Goal: Transaction & Acquisition: Purchase product/service

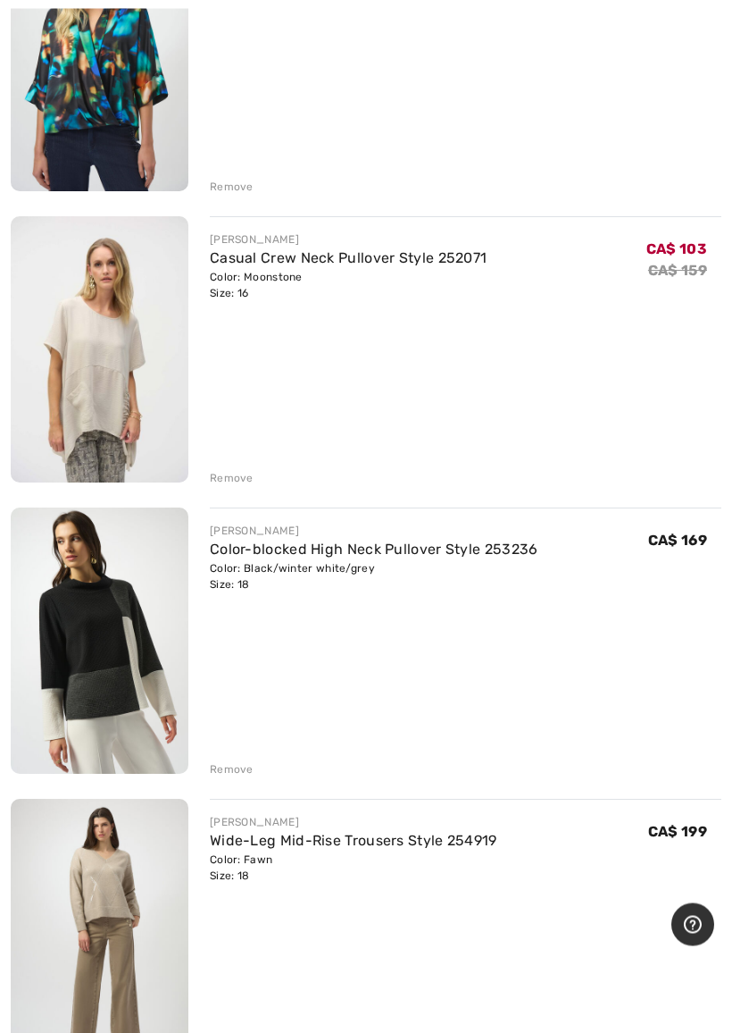
scroll to position [1506, 0]
click at [245, 762] on div "Remove" at bounding box center [232, 768] width 44 height 16
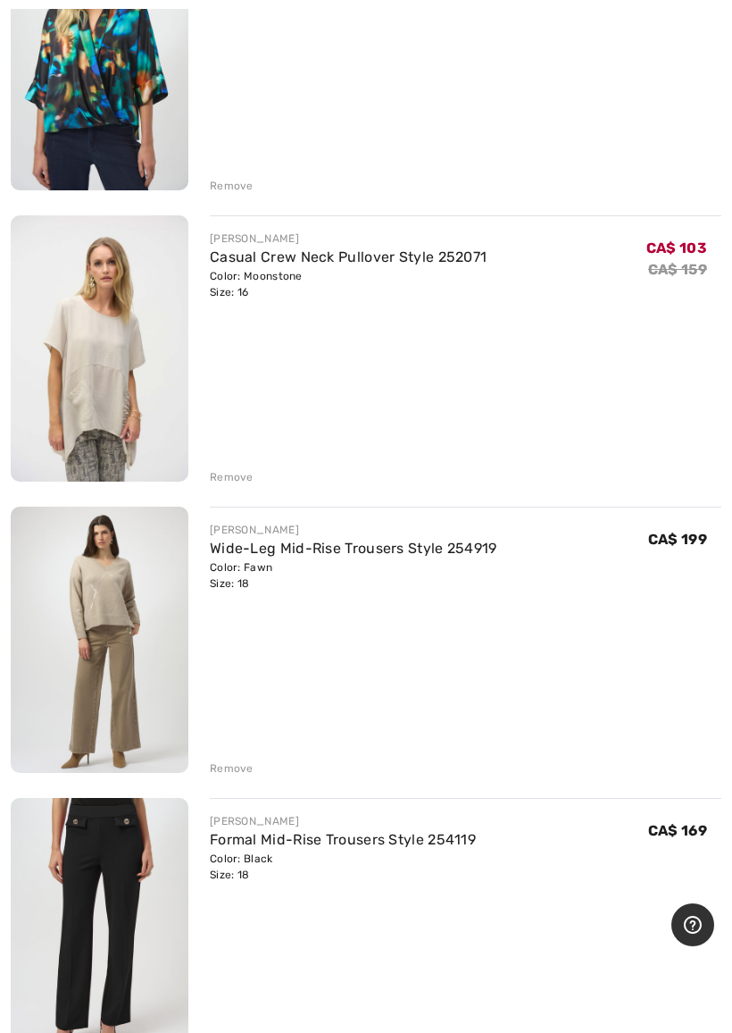
click at [142, 690] on img at bounding box center [100, 639] width 178 height 266
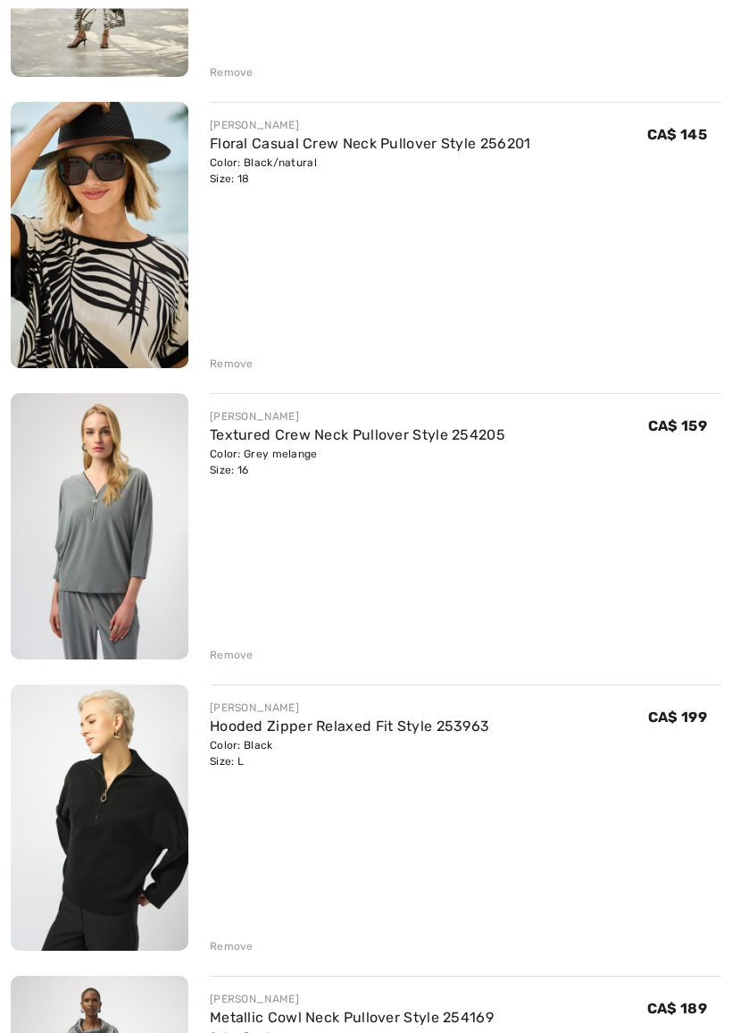
scroll to position [3951, 0]
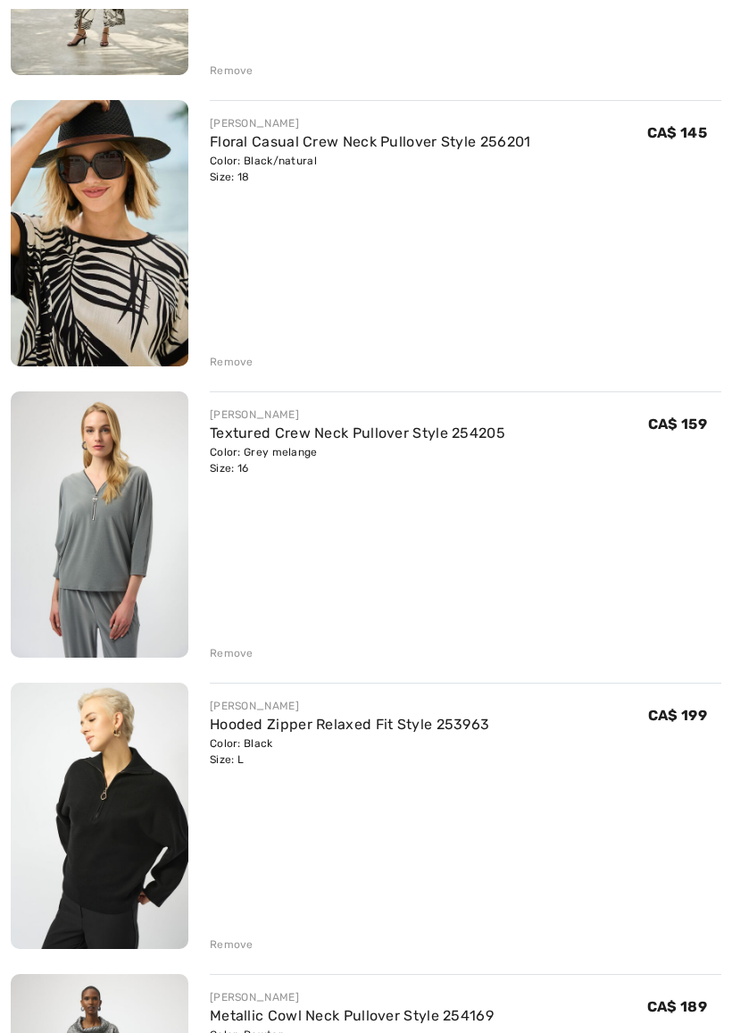
click at [247, 648] on div "Remove" at bounding box center [232, 653] width 44 height 16
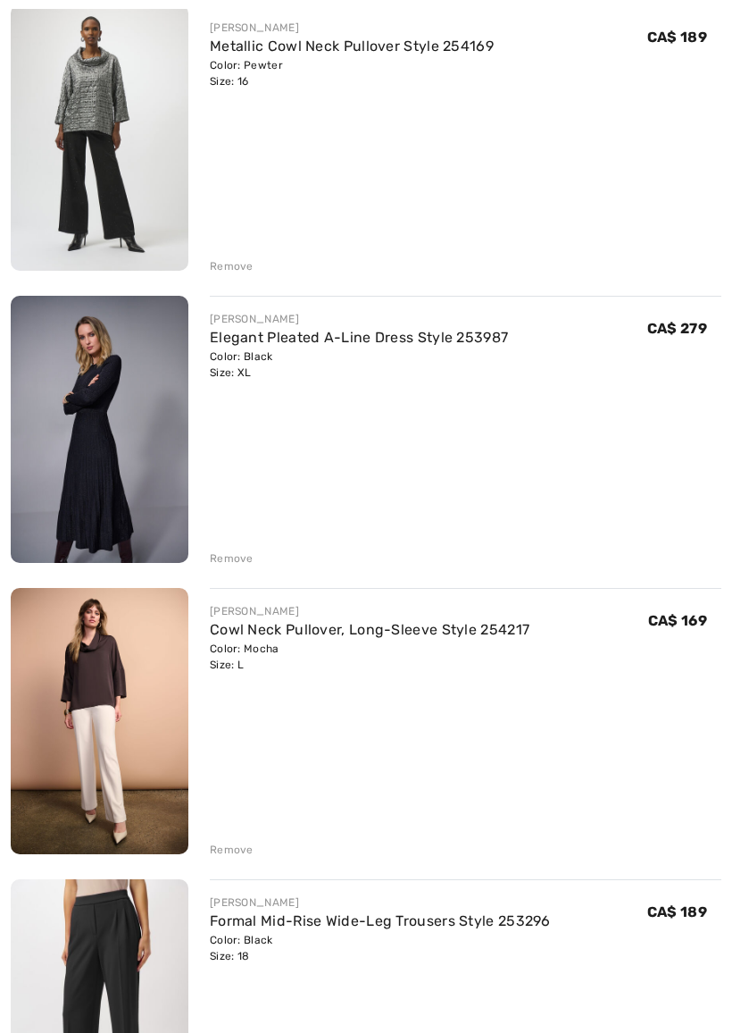
scroll to position [4629, 0]
click at [105, 683] on img at bounding box center [100, 721] width 178 height 267
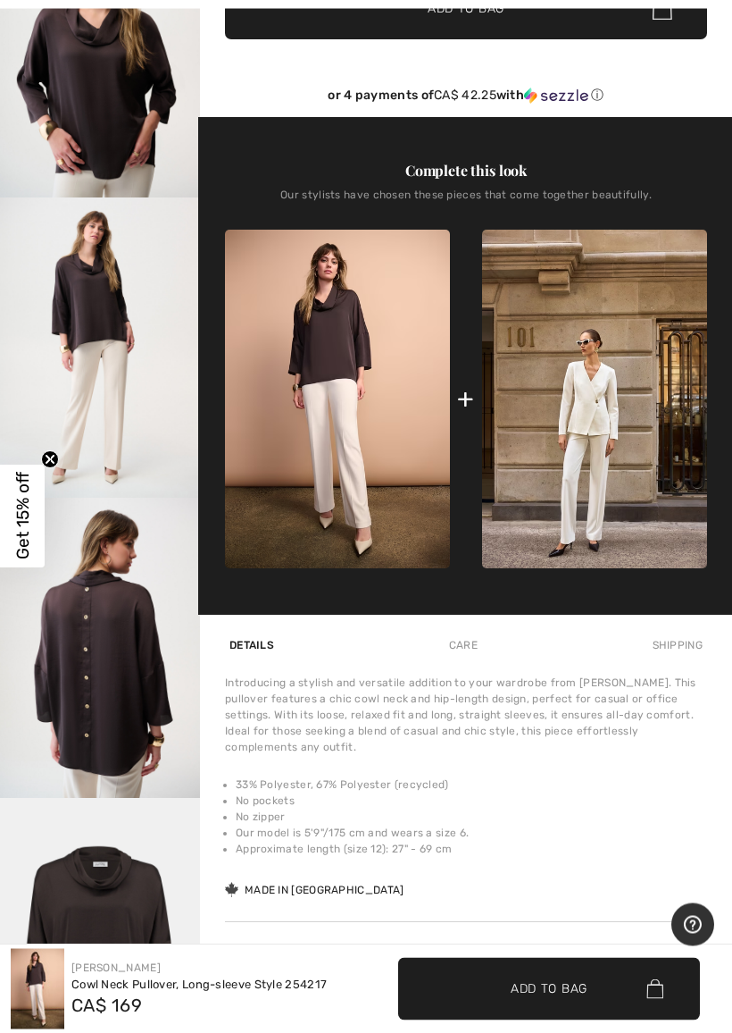
scroll to position [490, 0]
click at [146, 705] on img "4 / 5" at bounding box center [100, 647] width 200 height 300
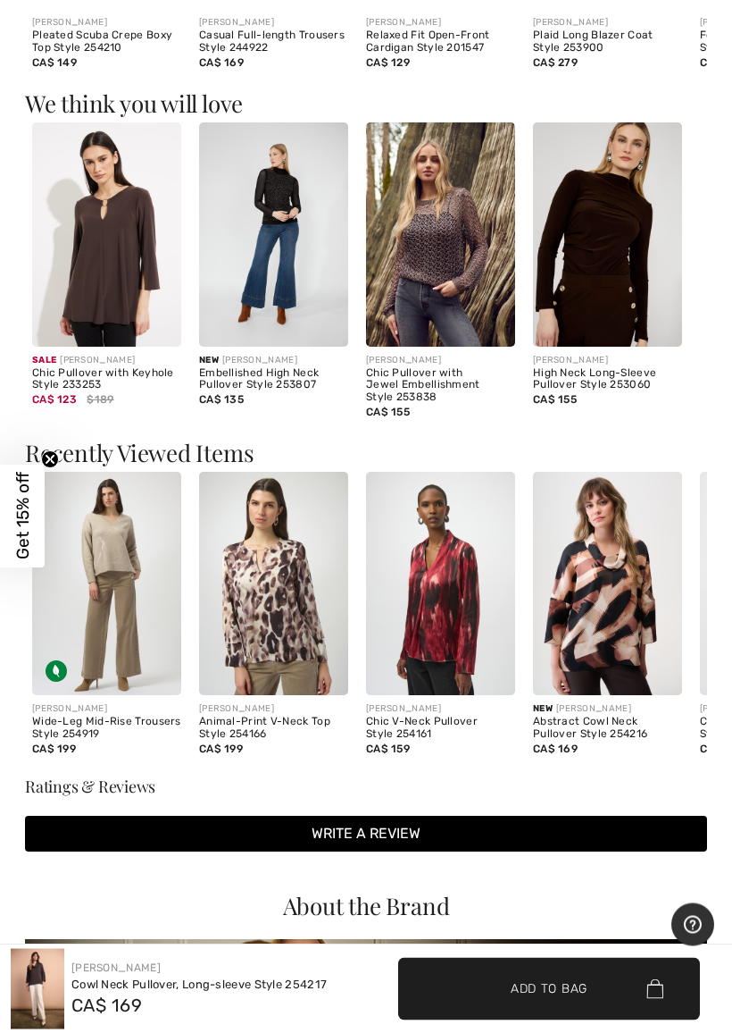
scroll to position [1763, 0]
click at [288, 615] on img at bounding box center [273, 584] width 149 height 224
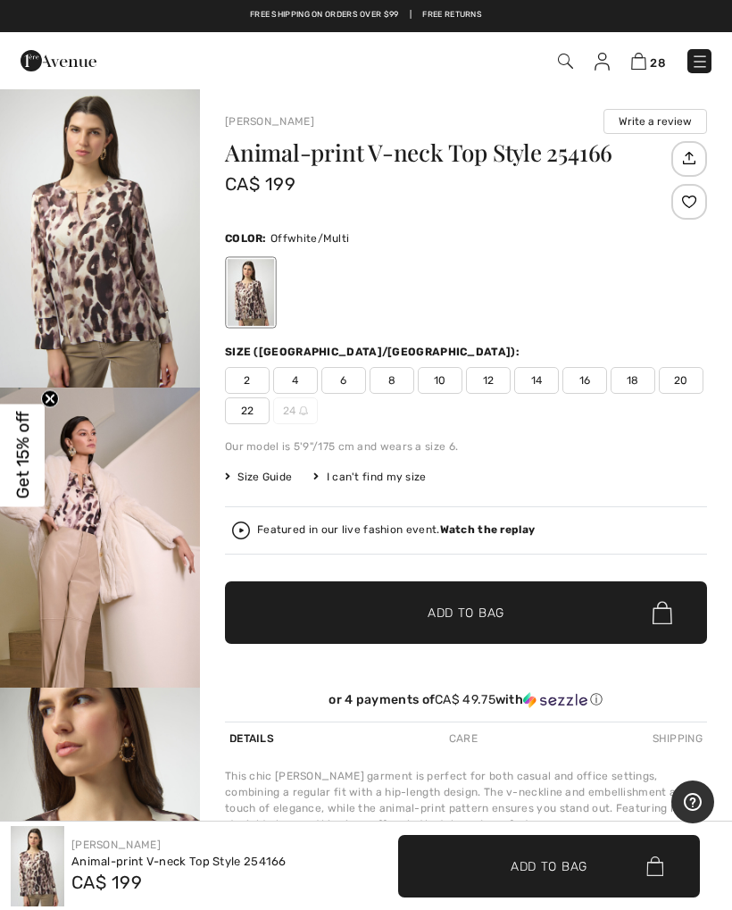
click at [595, 374] on span "16" at bounding box center [585, 380] width 45 height 27
click at [476, 608] on span "Add to Bag" at bounding box center [466, 613] width 77 height 19
click at [258, 528] on div "Featured in our live fashion event. Watch the replay" at bounding box center [396, 530] width 278 height 12
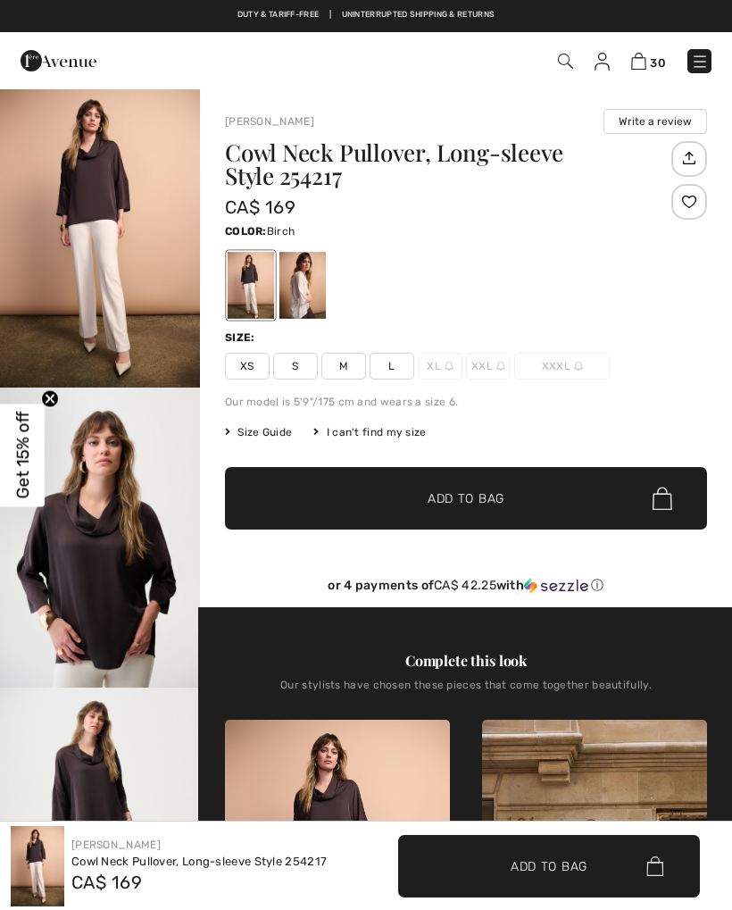
click at [305, 289] on div at bounding box center [303, 285] width 46 height 67
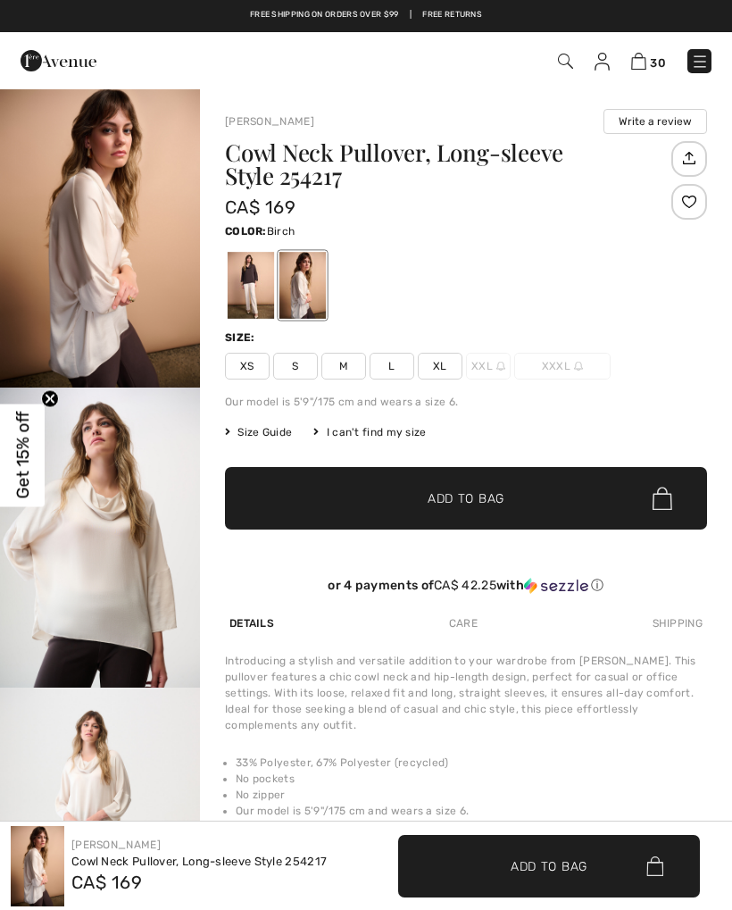
click at [142, 566] on img "2 / 6" at bounding box center [100, 538] width 200 height 300
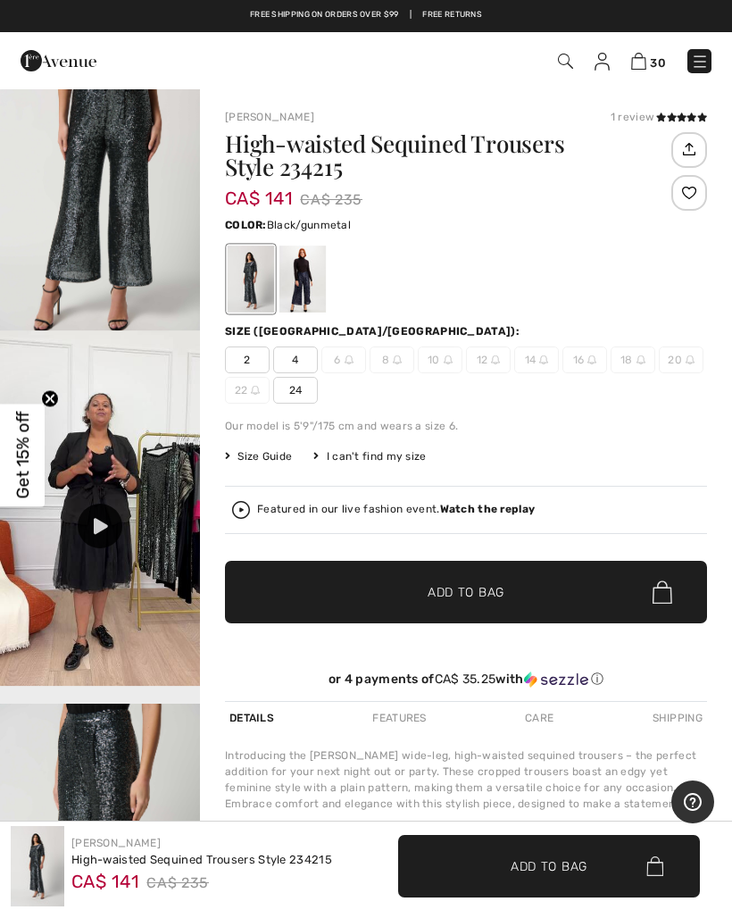
click at [707, 50] on link at bounding box center [700, 61] width 24 height 24
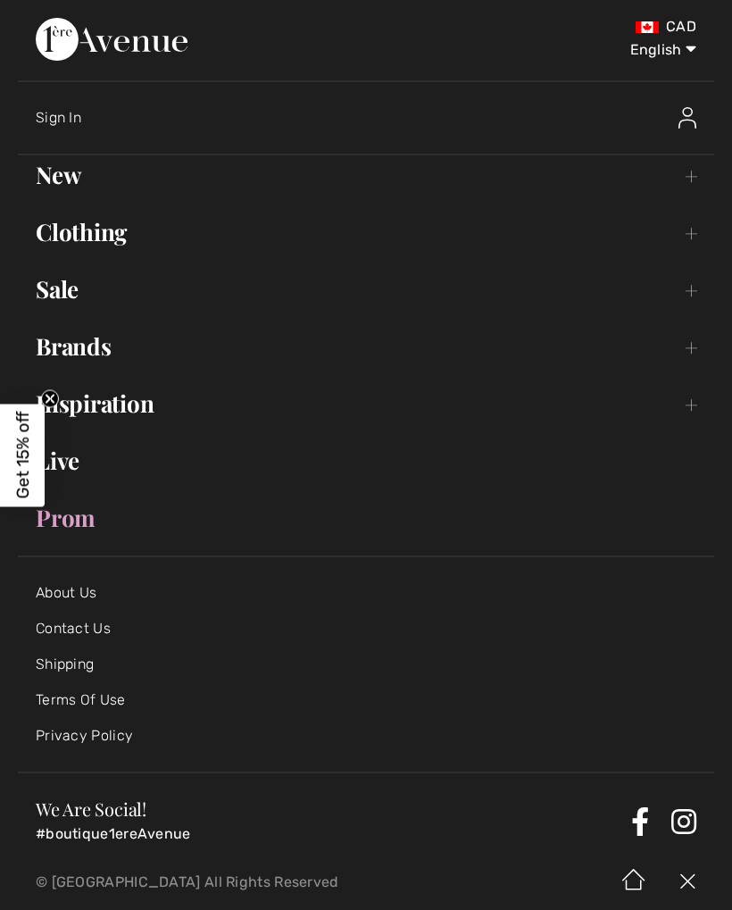
click at [73, 171] on link "New Toggle submenu" at bounding box center [366, 174] width 697 height 39
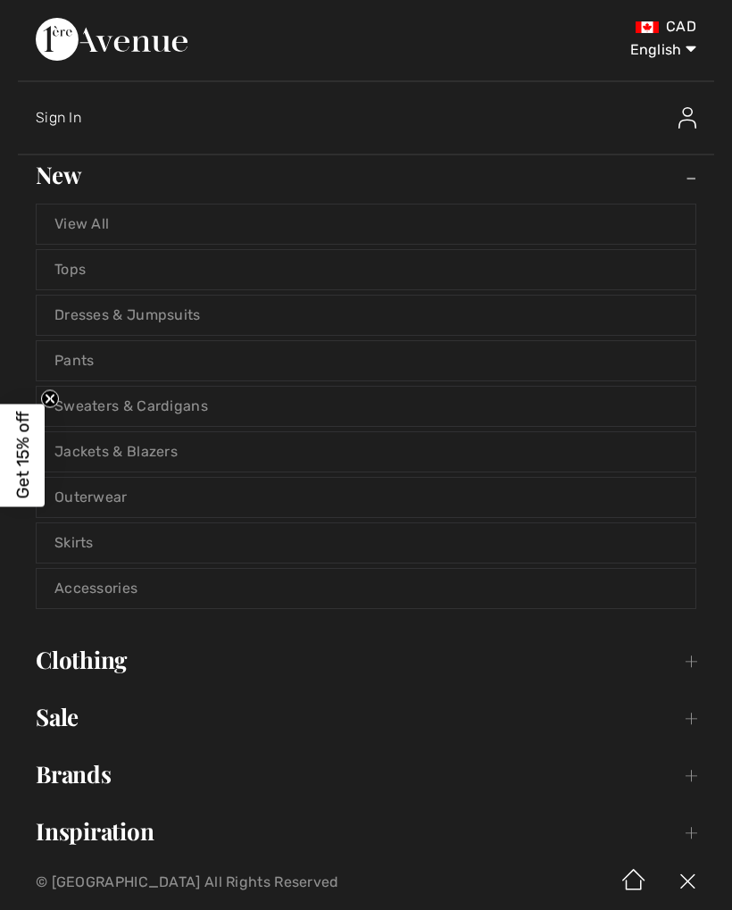
click at [90, 355] on link "Pants" at bounding box center [366, 360] width 659 height 39
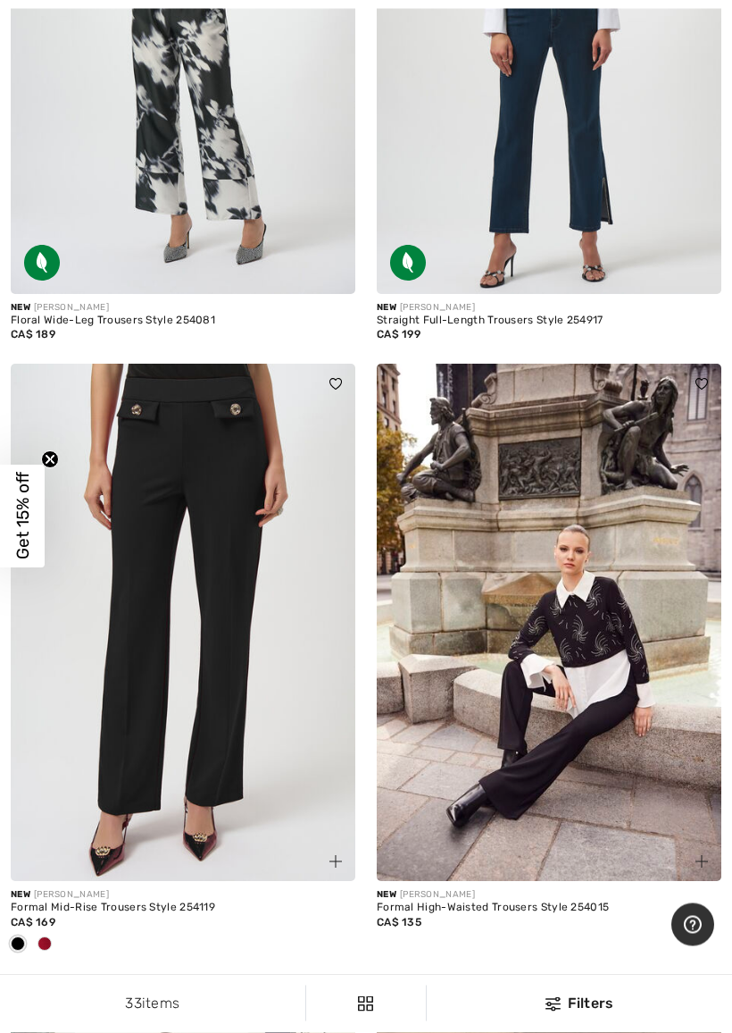
scroll to position [6248, 0]
click at [55, 909] on div at bounding box center [44, 944] width 27 height 29
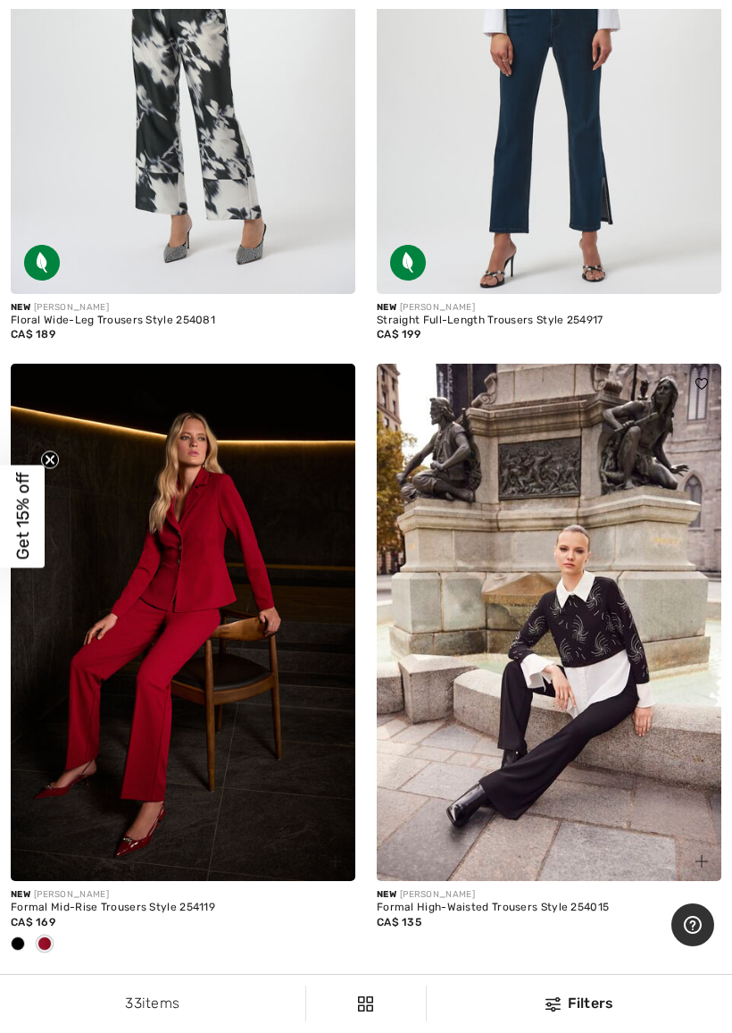
click at [54, 909] on div at bounding box center [44, 944] width 27 height 29
click at [58, 909] on div at bounding box center [183, 944] width 345 height 29
click at [57, 909] on div at bounding box center [44, 944] width 27 height 29
click at [153, 874] on img at bounding box center [183, 622] width 345 height 517
click at [162, 688] on img at bounding box center [183, 622] width 345 height 517
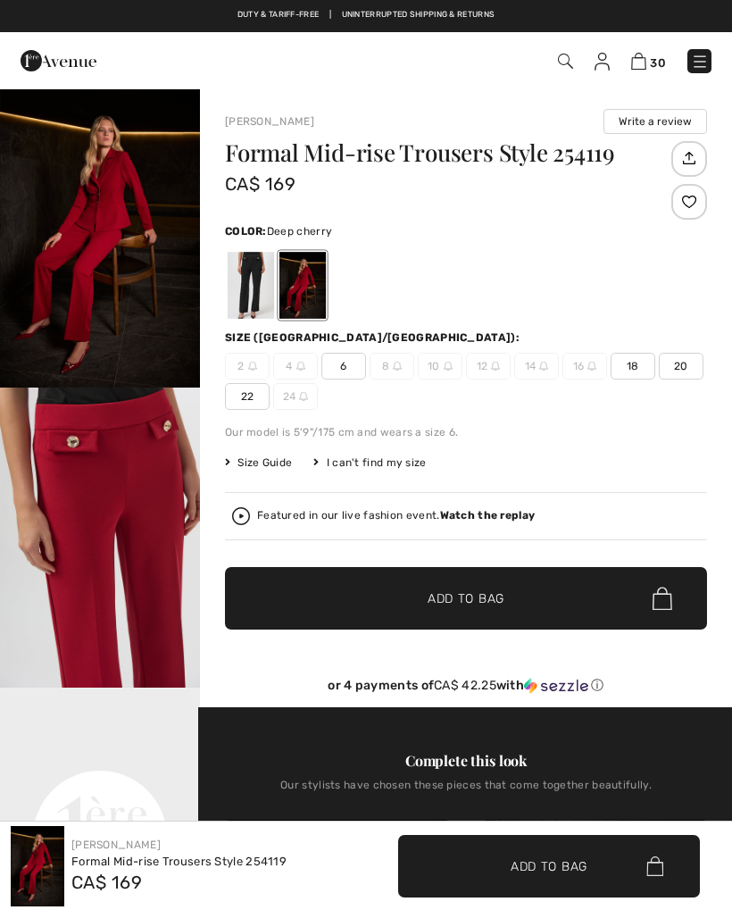
checkbox input "true"
click at [317, 277] on div at bounding box center [303, 285] width 46 height 67
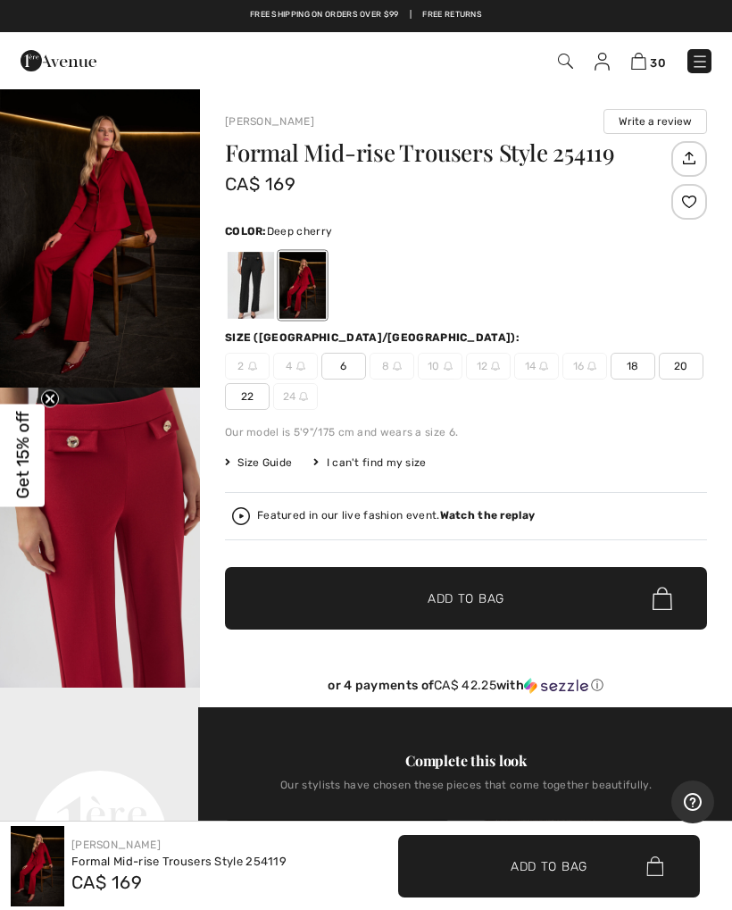
click at [319, 293] on div at bounding box center [303, 285] width 46 height 67
click at [165, 476] on img "2 / 6" at bounding box center [100, 538] width 200 height 300
click at [104, 287] on img "1 / 6" at bounding box center [100, 238] width 200 height 300
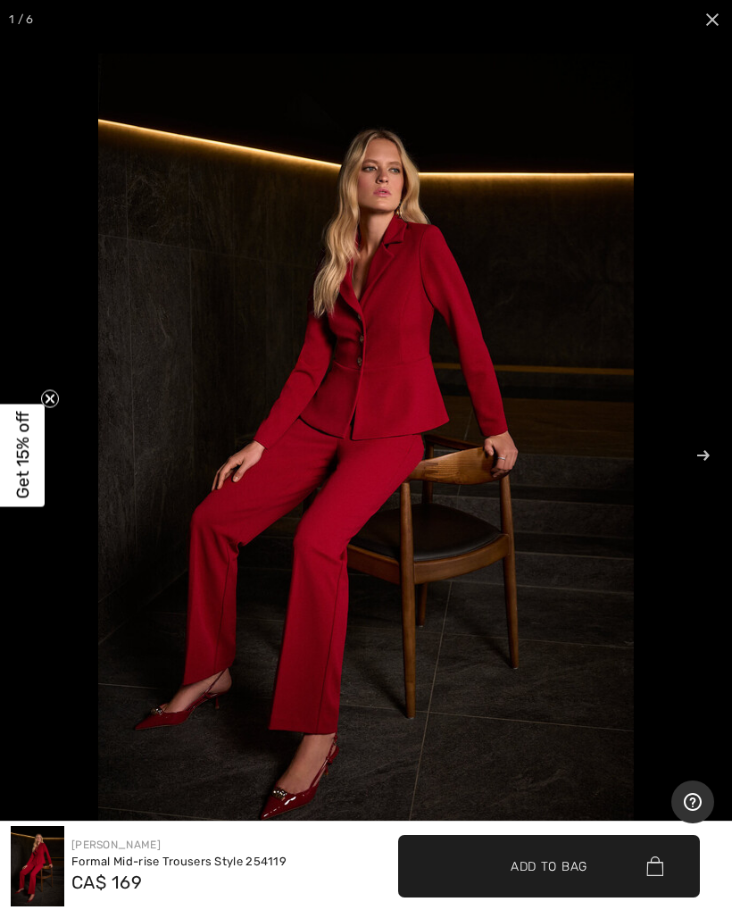
click at [54, 863] on img at bounding box center [38, 866] width 54 height 80
click at [54, 879] on img at bounding box center [38, 866] width 54 height 80
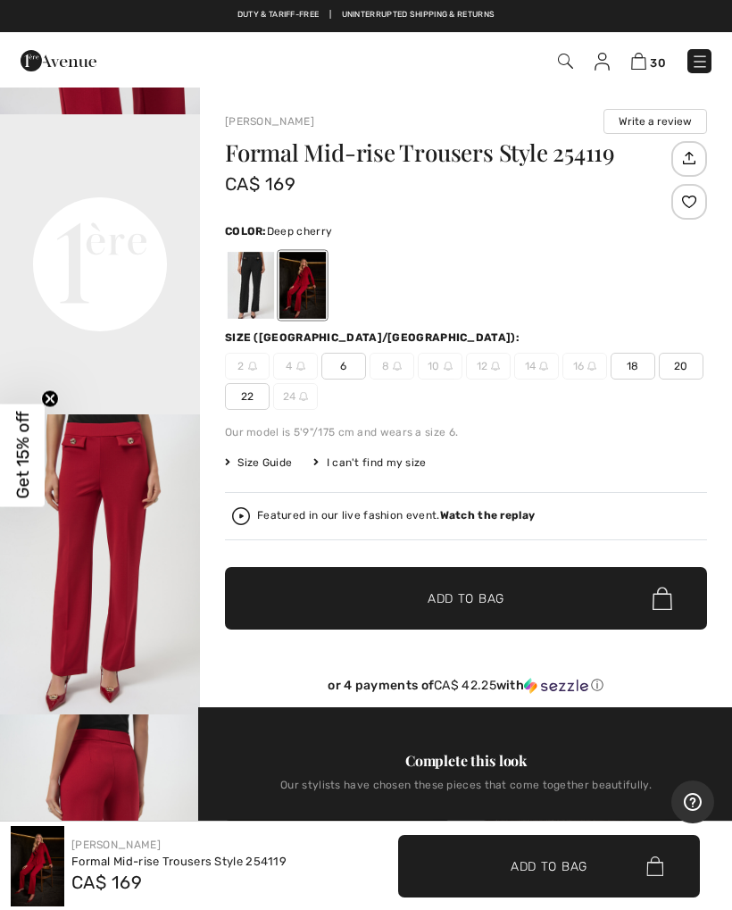
scroll to position [635, 0]
click at [118, 761] on img "4 / 6" at bounding box center [100, 865] width 200 height 300
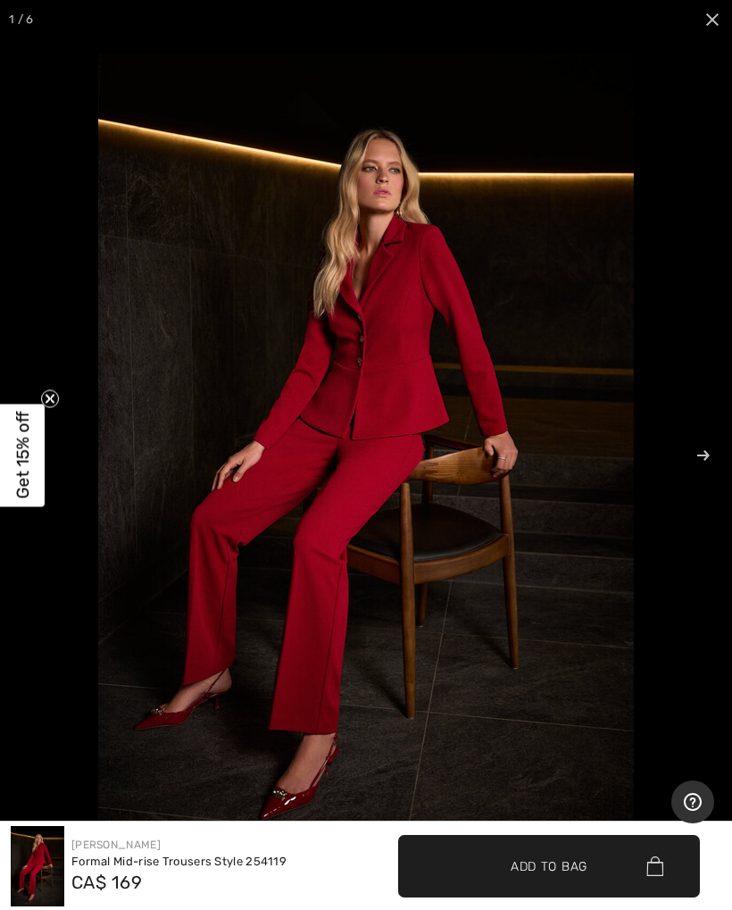
click at [156, 869] on div "Formal Mid-rise Trousers Style 254119" at bounding box center [178, 862] width 215 height 18
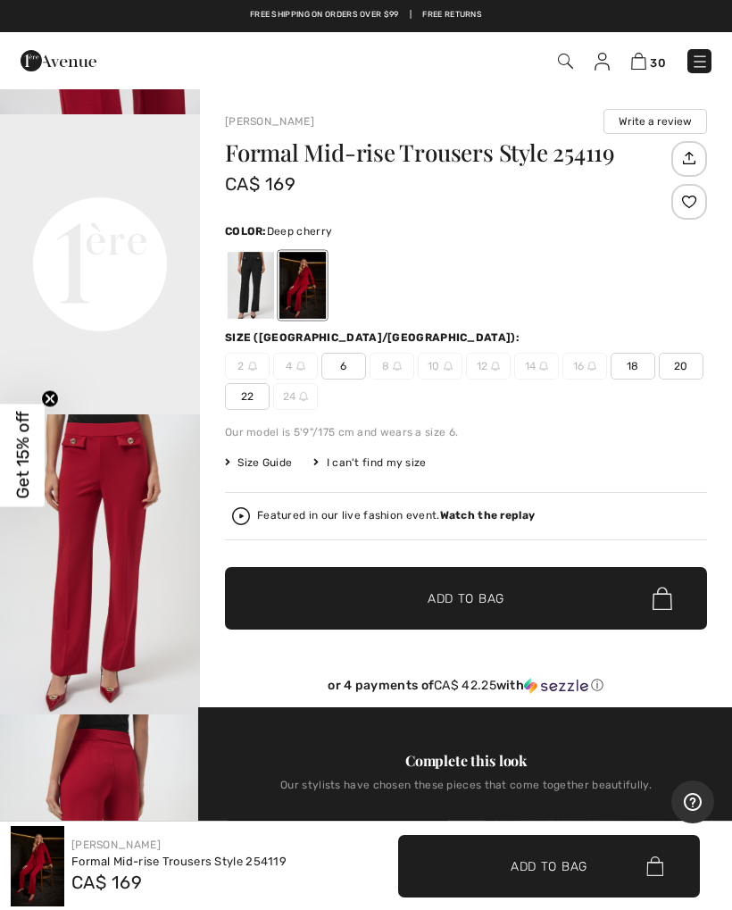
click at [647, 361] on span "18" at bounding box center [633, 366] width 45 height 27
click at [473, 597] on span "Add to Bag" at bounding box center [466, 598] width 77 height 19
click at [640, 364] on span "18" at bounding box center [633, 366] width 45 height 27
click at [469, 598] on span "Add to Bag" at bounding box center [466, 598] width 77 height 19
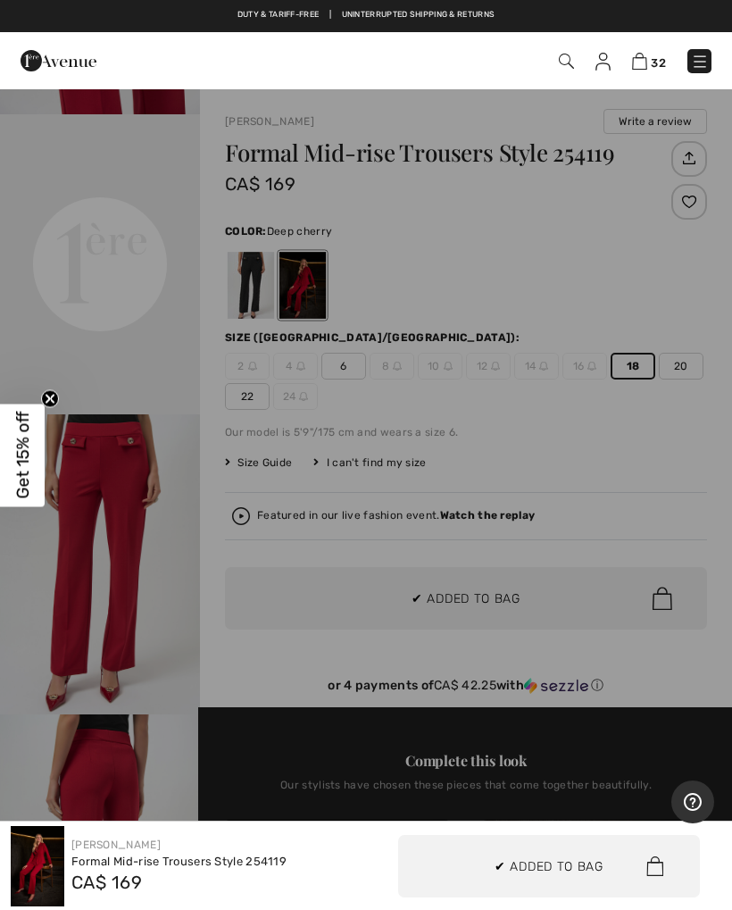
click at [483, 599] on div at bounding box center [366, 455] width 732 height 910
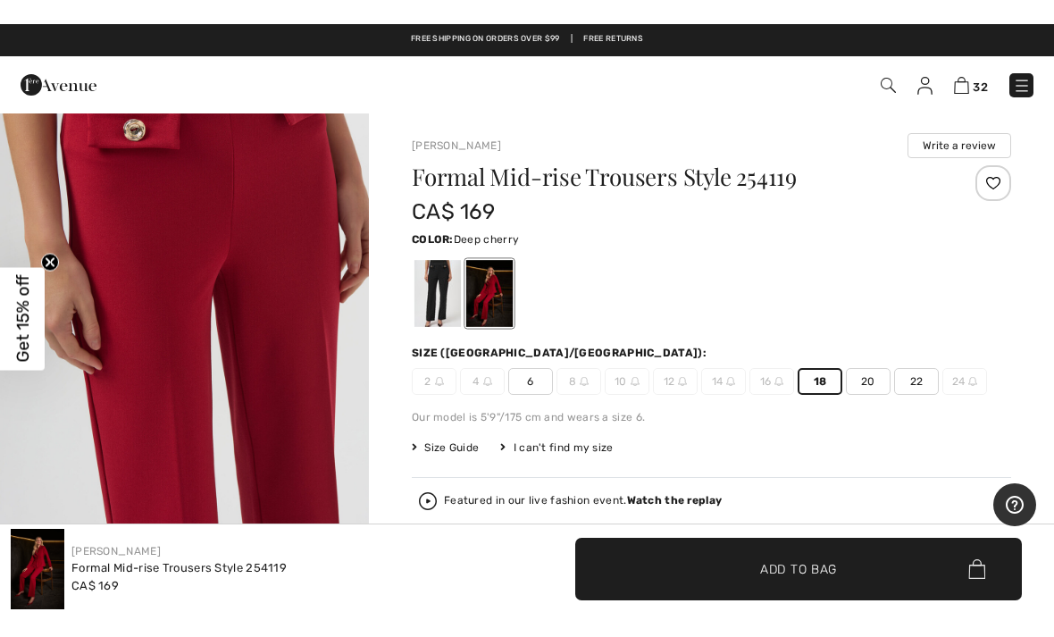
scroll to position [490, 0]
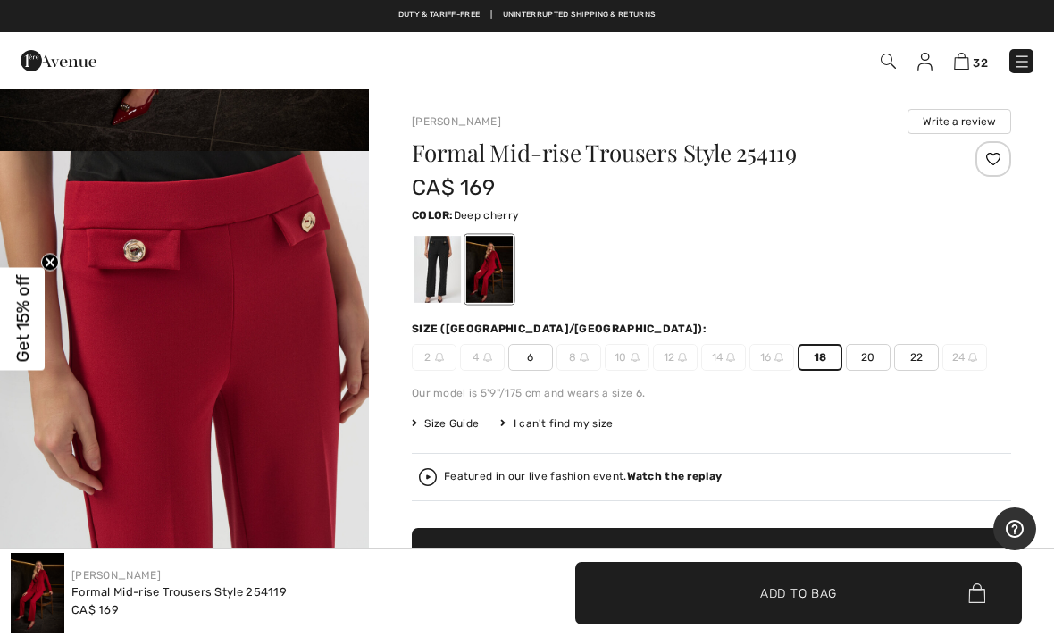
click at [732, 55] on img at bounding box center [961, 61] width 15 height 17
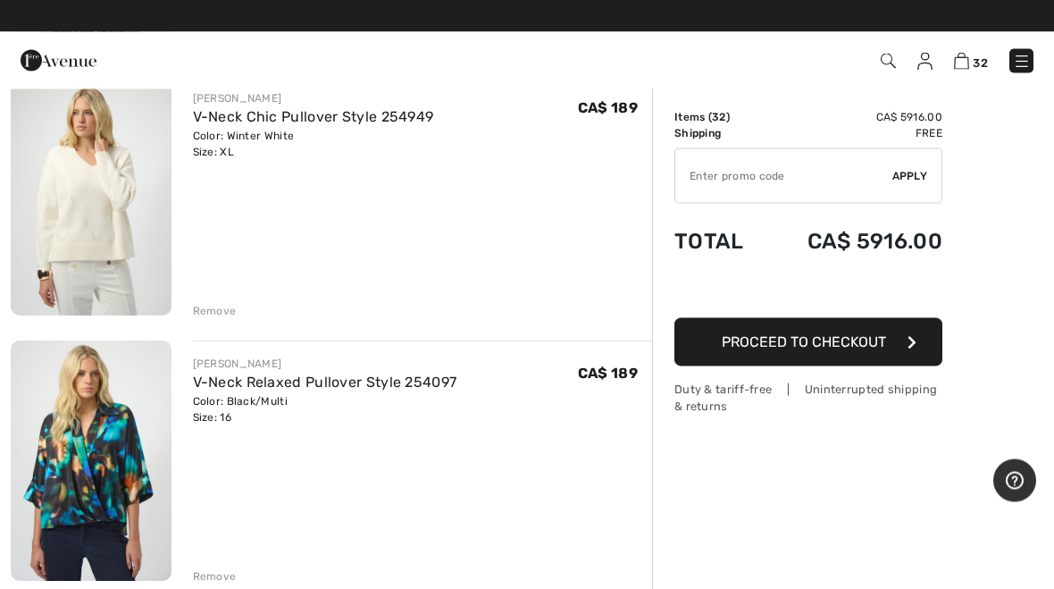
scroll to position [955, 0]
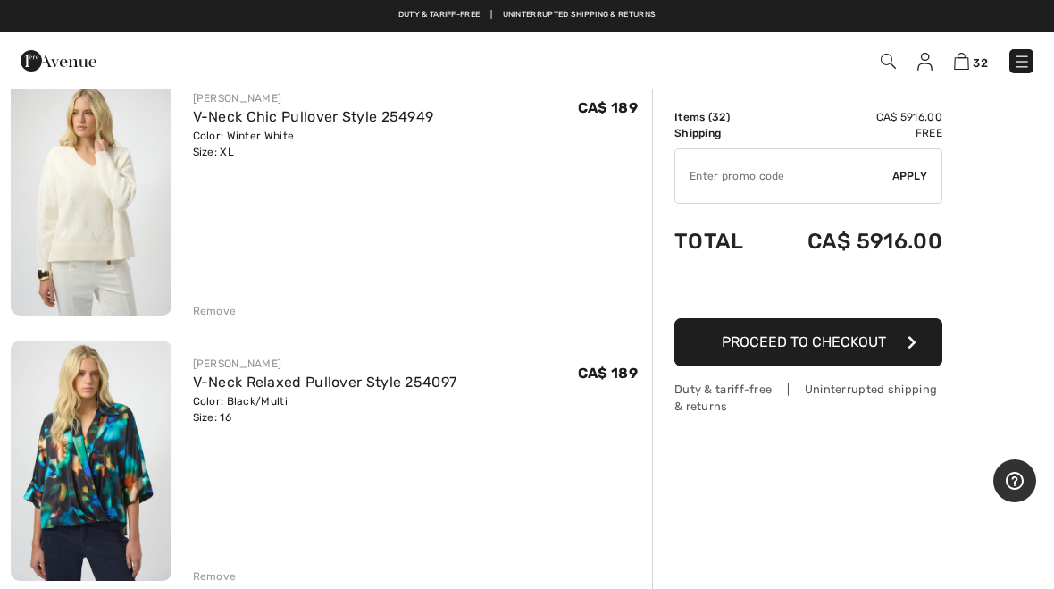
click at [112, 477] on img at bounding box center [91, 460] width 161 height 240
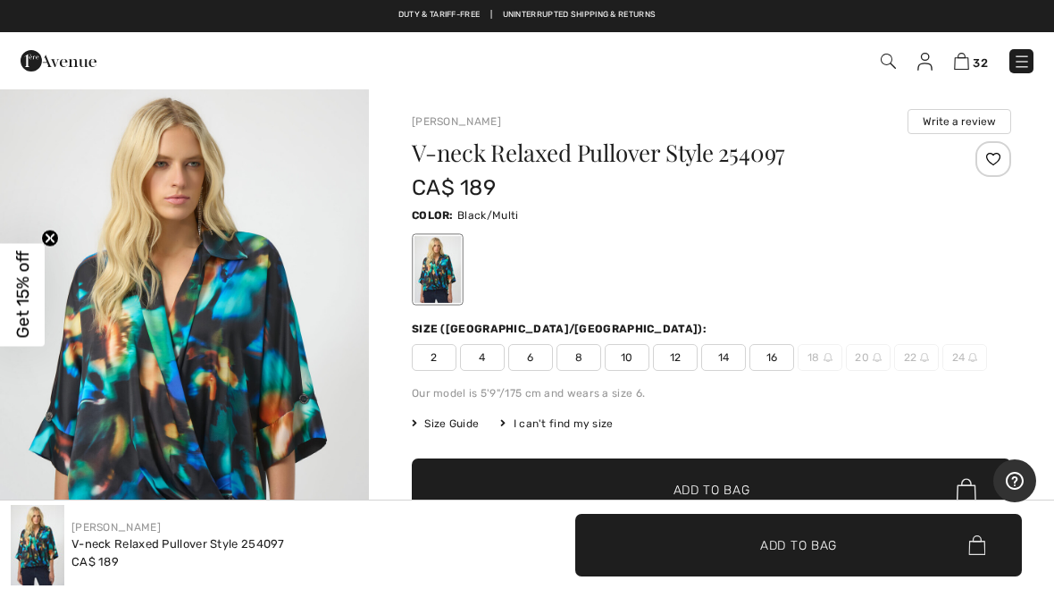
click at [217, 423] on img "1 / 6" at bounding box center [184, 364] width 369 height 553
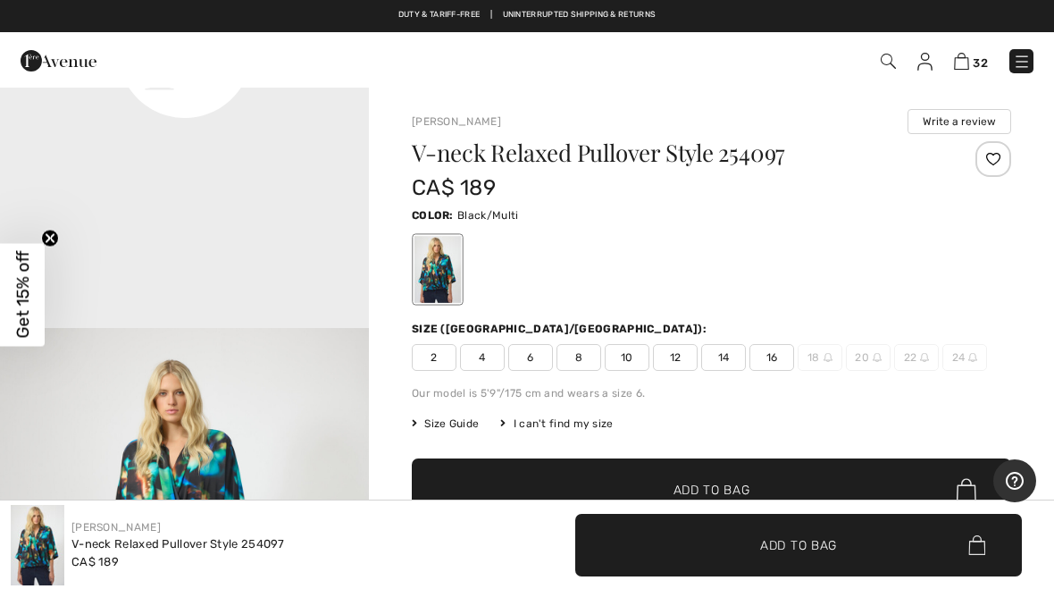
scroll to position [1421, 0]
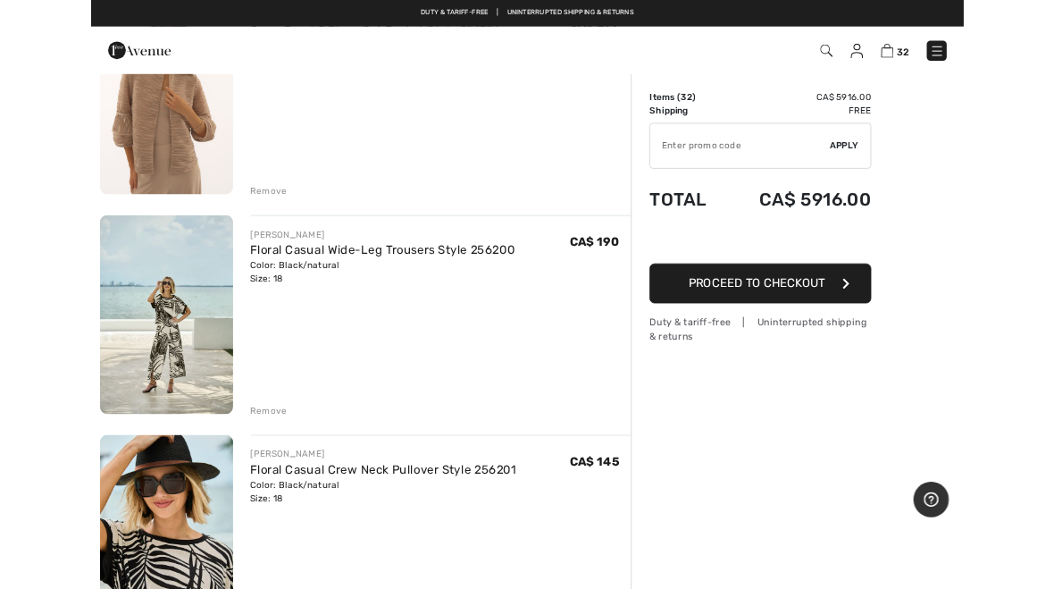
scroll to position [3131, 0]
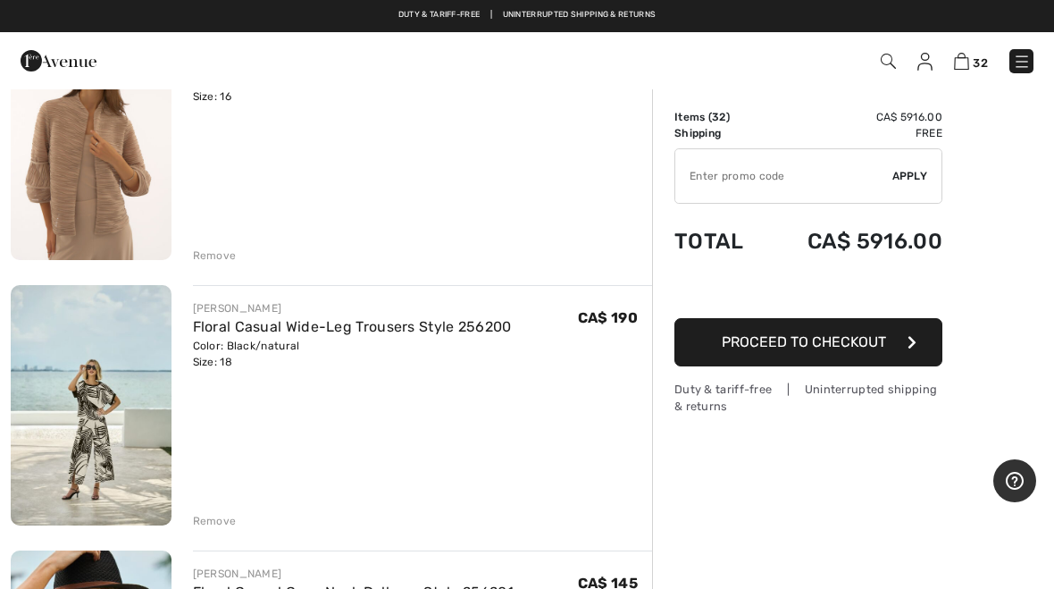
click at [227, 255] on div "Remove" at bounding box center [215, 255] width 44 height 16
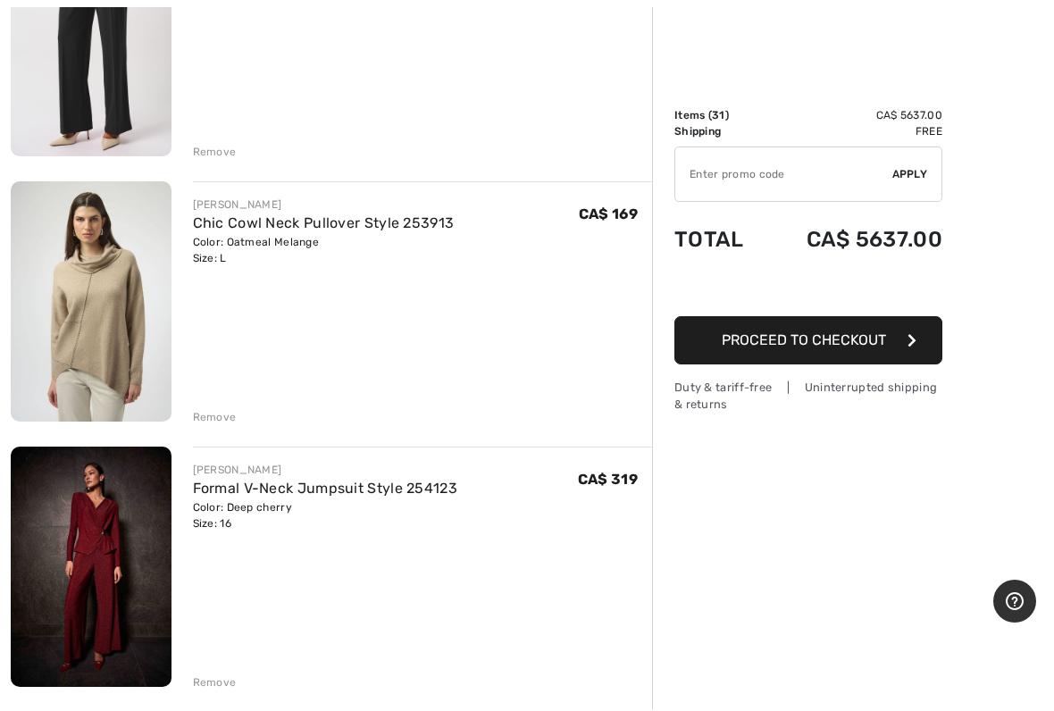
scroll to position [4827, 0]
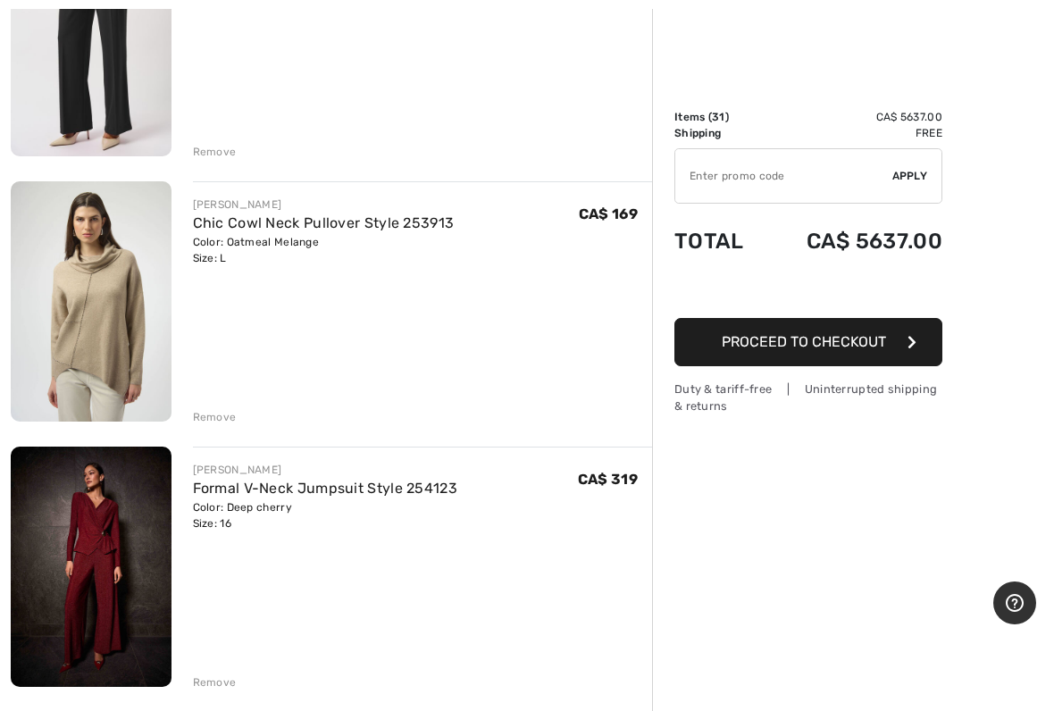
click at [220, 588] on div "Remove" at bounding box center [215, 682] width 44 height 16
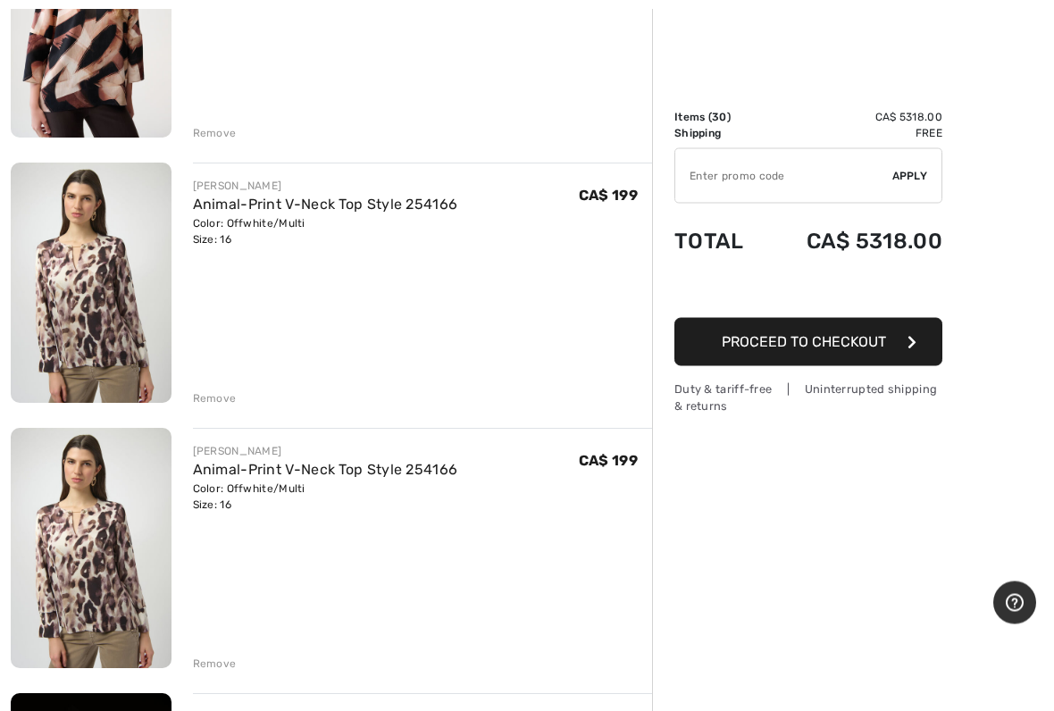
scroll to position [6968, 0]
click at [223, 588] on div "Remove" at bounding box center [215, 663] width 44 height 16
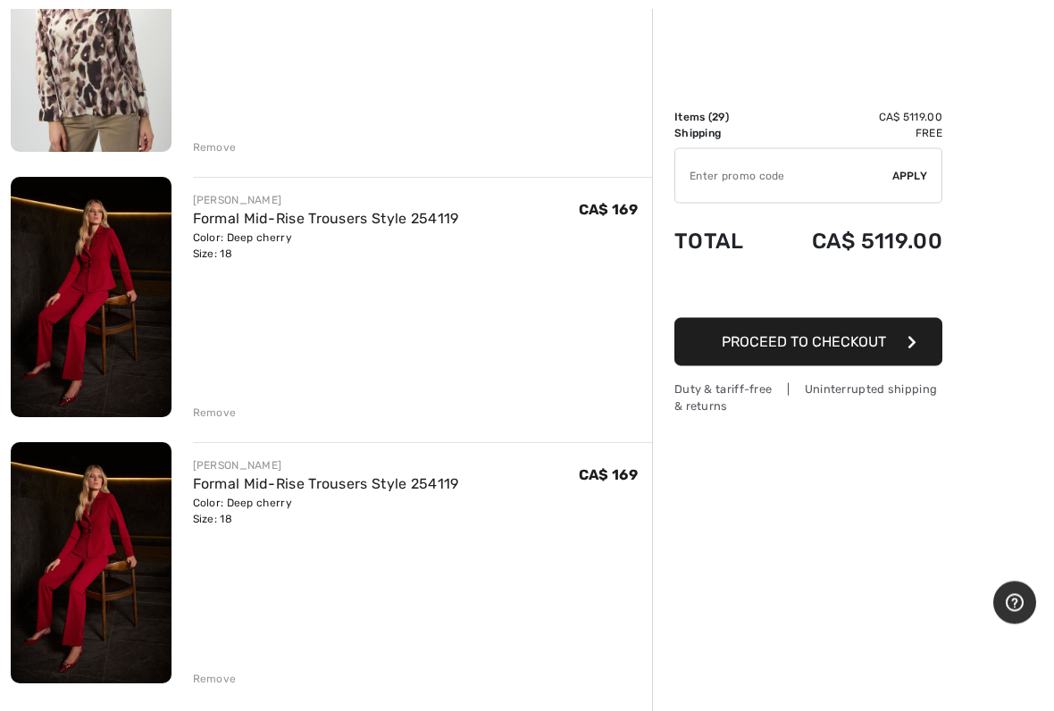
scroll to position [7219, 0]
click at [263, 588] on div "JOSEPH RIBKOFF Formal Mid-Rise Trousers Style 254119 Color: Deep cherry Size: 1…" at bounding box center [423, 564] width 460 height 244
click at [223, 588] on div "Remove" at bounding box center [215, 679] width 44 height 16
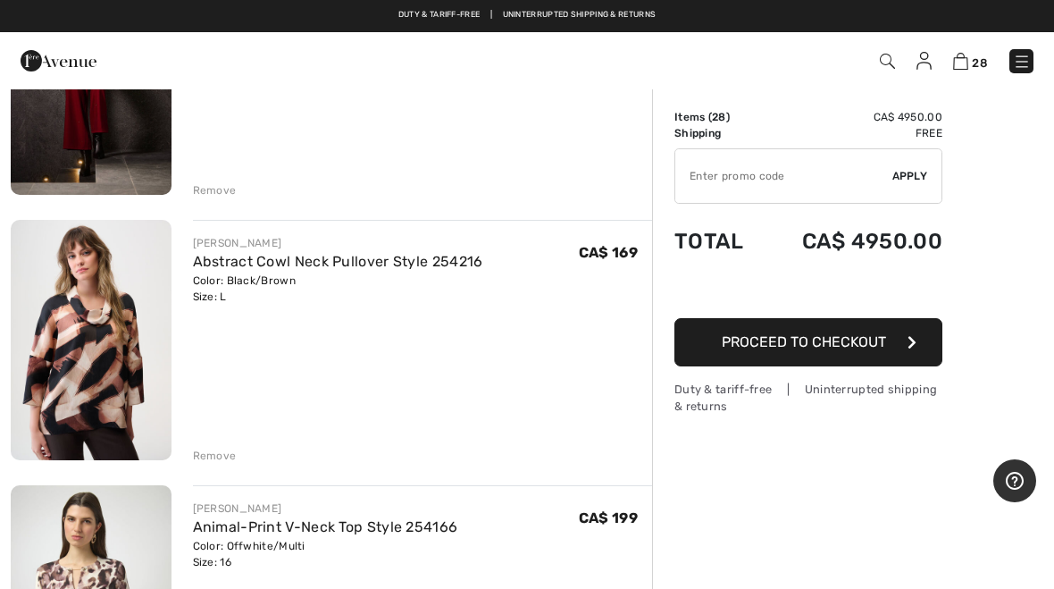
scroll to position [6653, 0]
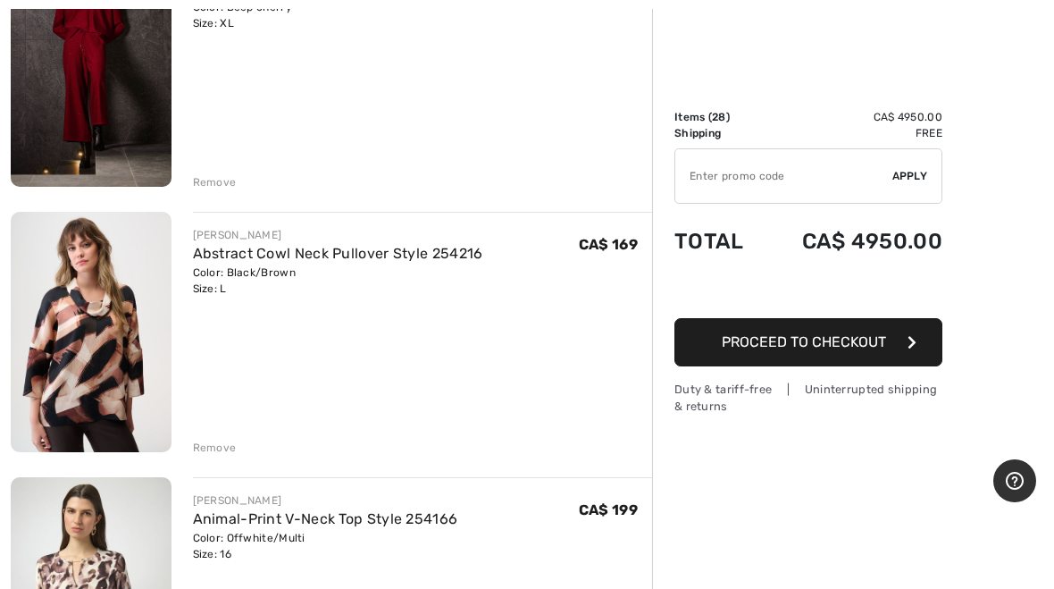
click at [255, 353] on div "JOSEPH RIBKOFF Abstract Cowl Neck Pullover Style 254216 Color: Black/Brown Size…" at bounding box center [423, 334] width 460 height 244
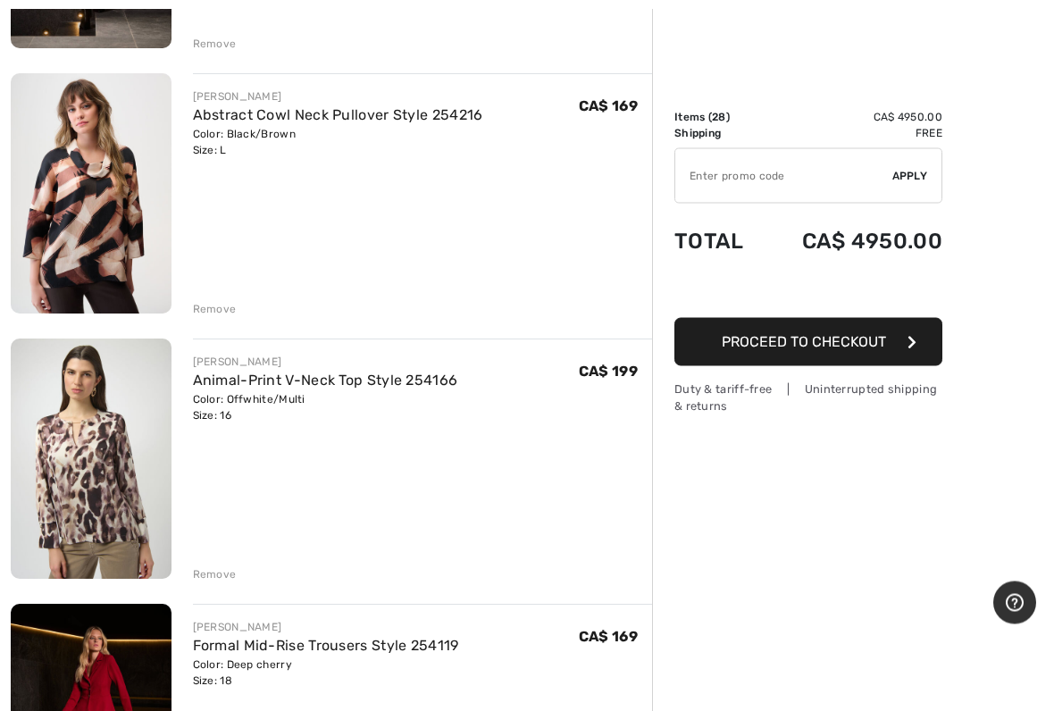
scroll to position [6792, 0]
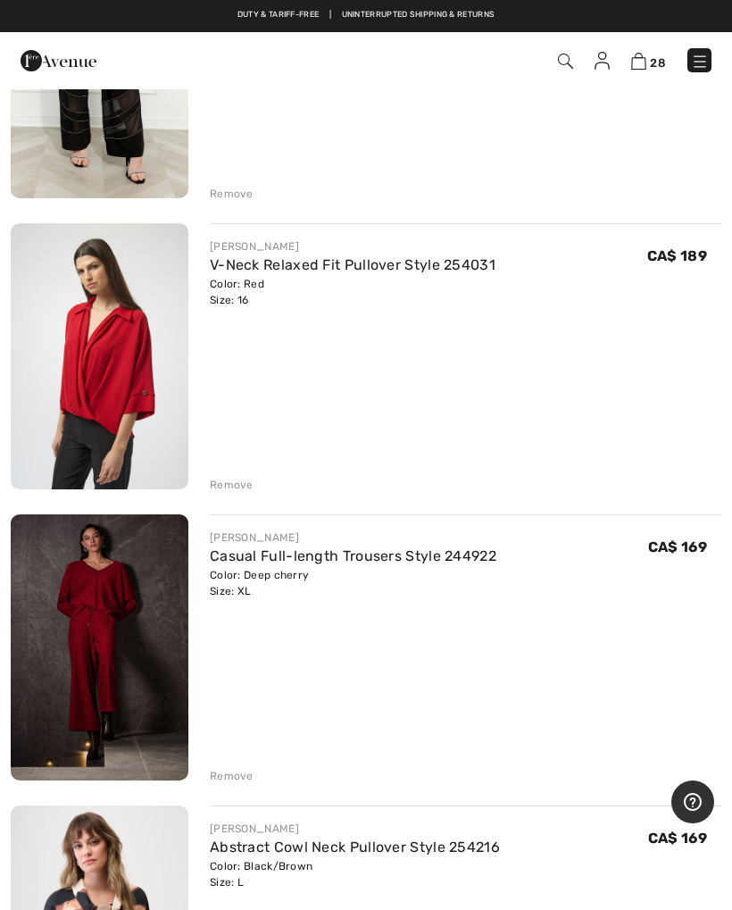
scroll to position [6740, 0]
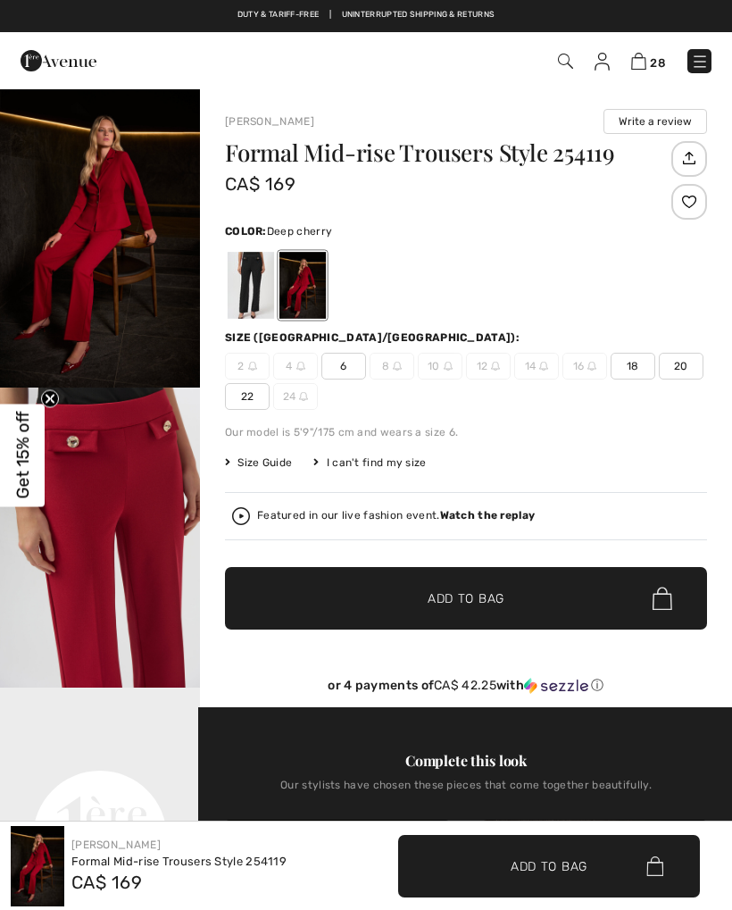
click at [730, 539] on div "[PERSON_NAME] Write a review Formal Mid-rise Trousers Style 254119 CA$ 169 Colo…" at bounding box center [466, 858] width 532 height 1540
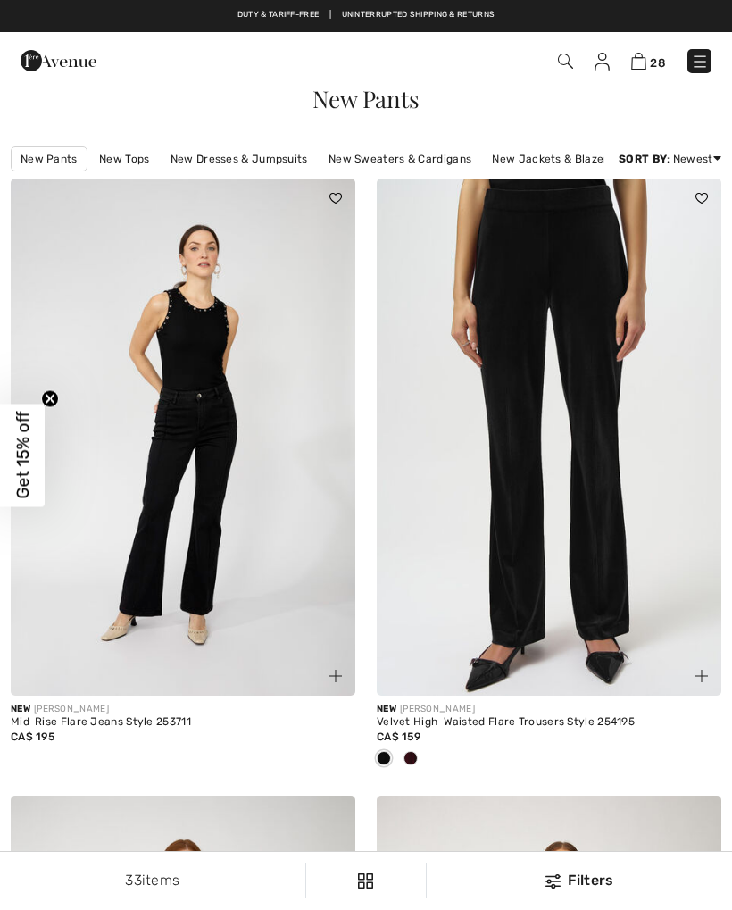
click at [704, 63] on img at bounding box center [700, 62] width 18 height 18
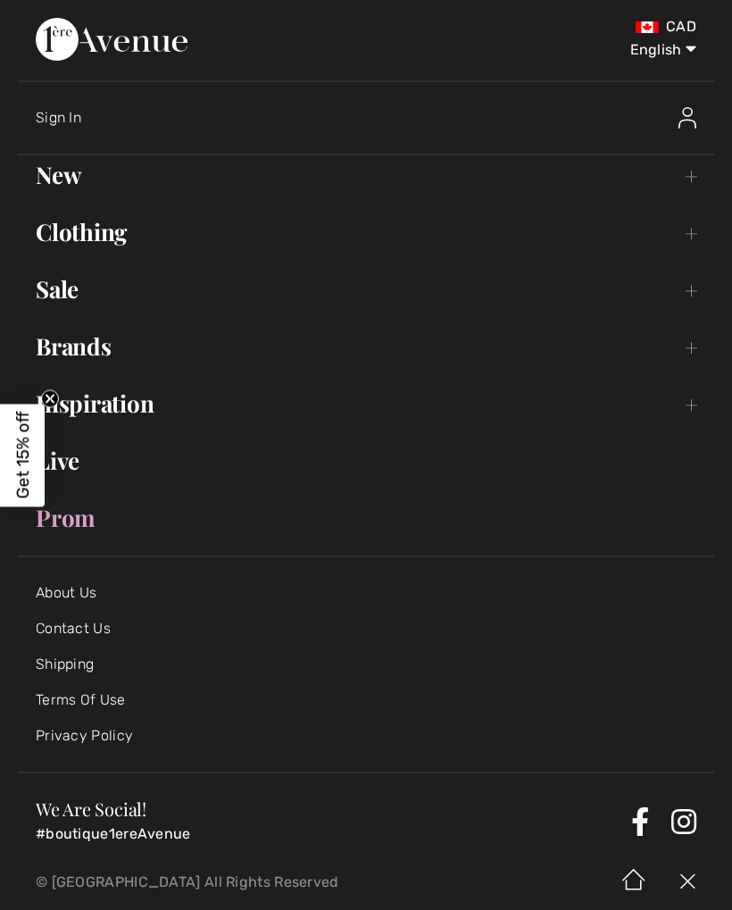
click at [118, 237] on link "Clothing Toggle submenu" at bounding box center [366, 232] width 697 height 39
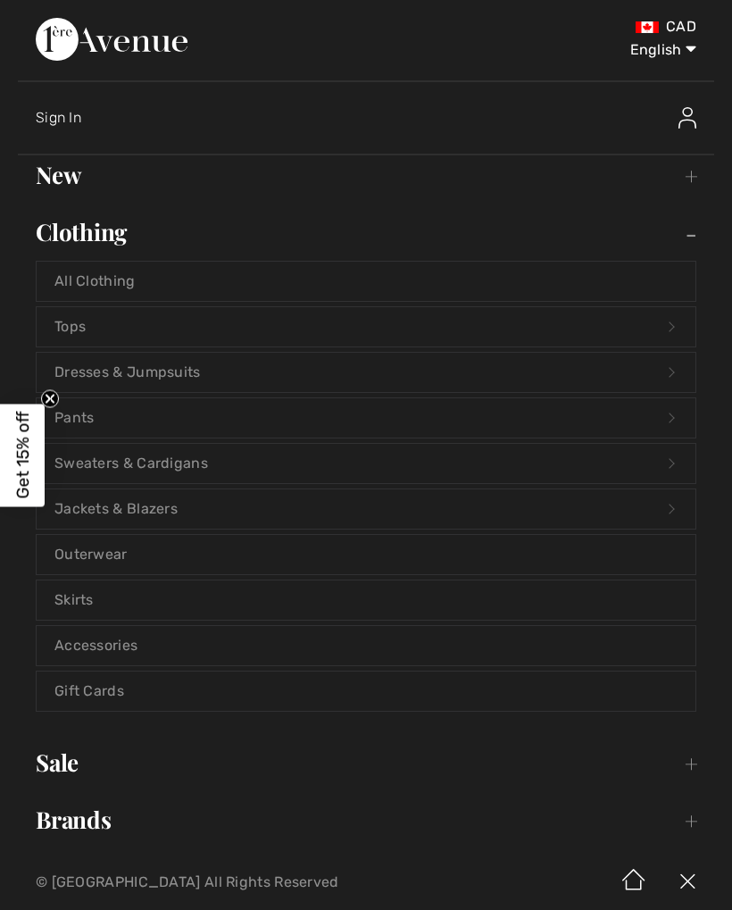
click at [82, 414] on link "Pants Open submenu" at bounding box center [366, 417] width 659 height 39
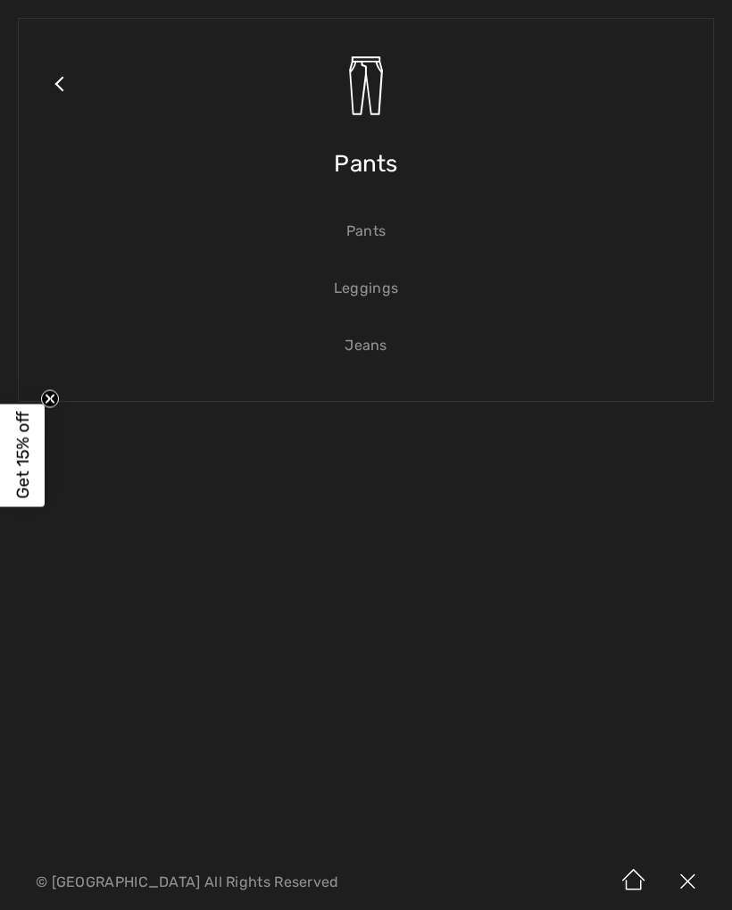
click at [382, 342] on link "Jeans" at bounding box center [366, 345] width 659 height 39
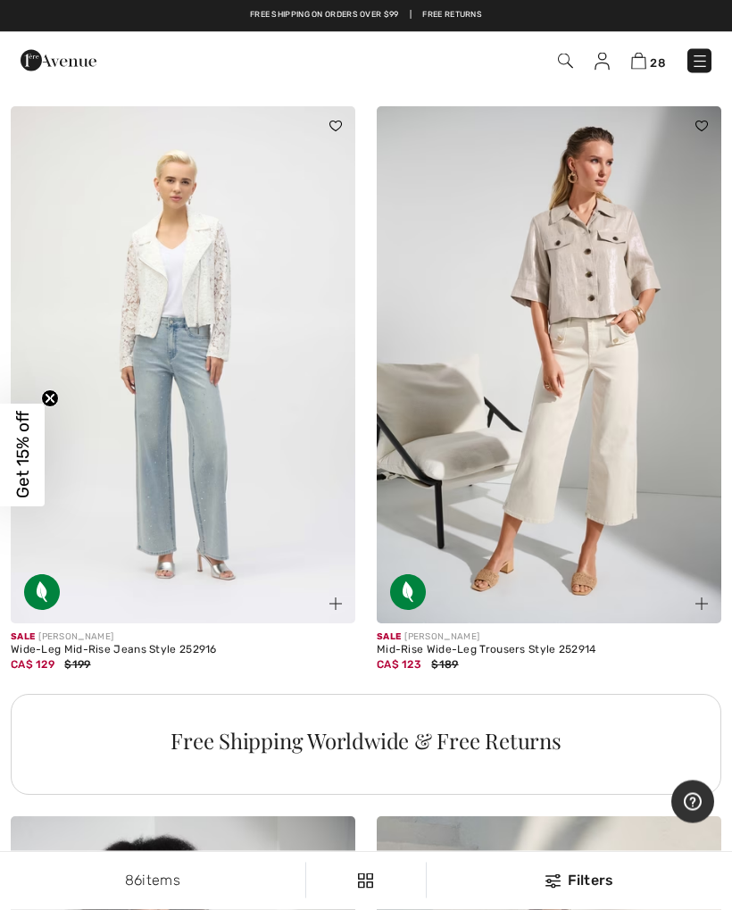
scroll to position [14507, 0]
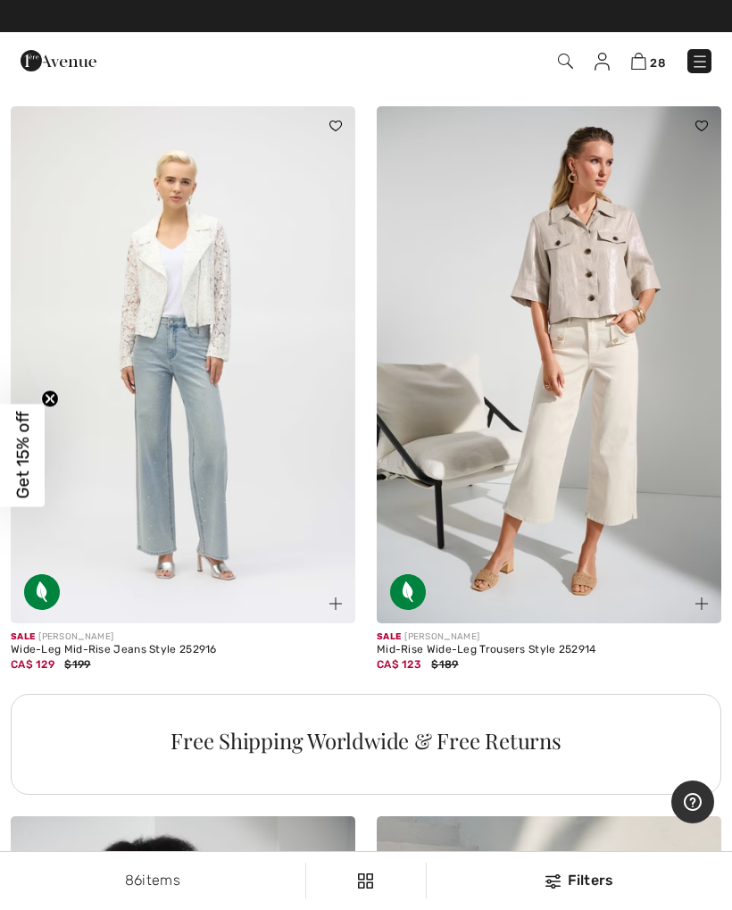
click at [220, 500] on img at bounding box center [183, 364] width 345 height 517
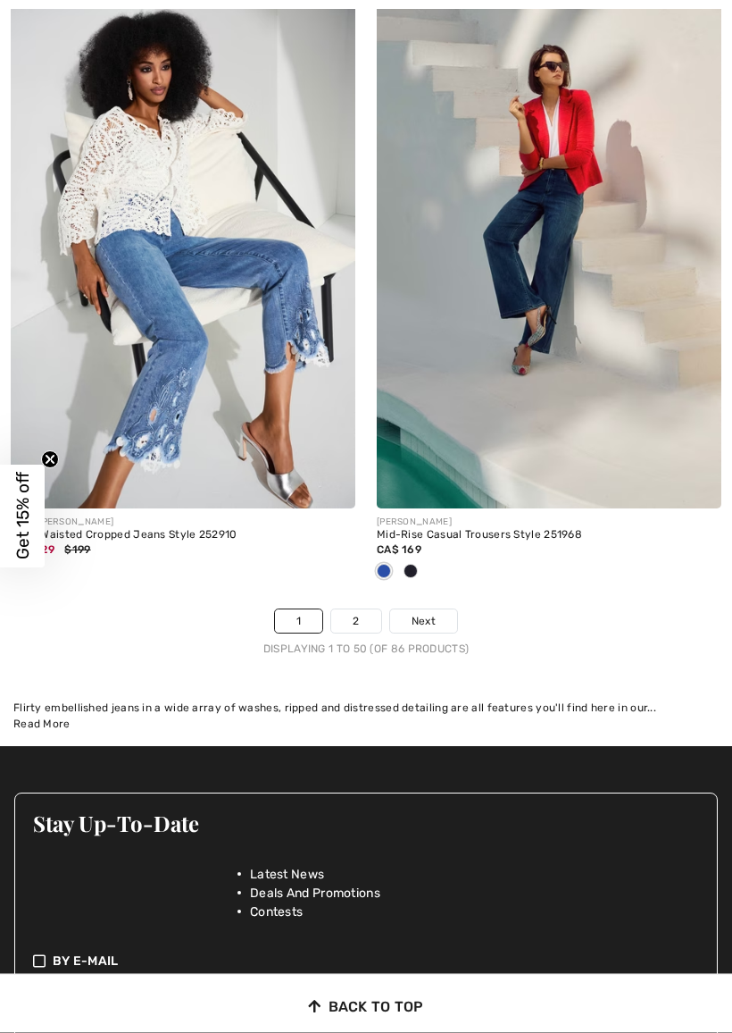
scroll to position [15333, 0]
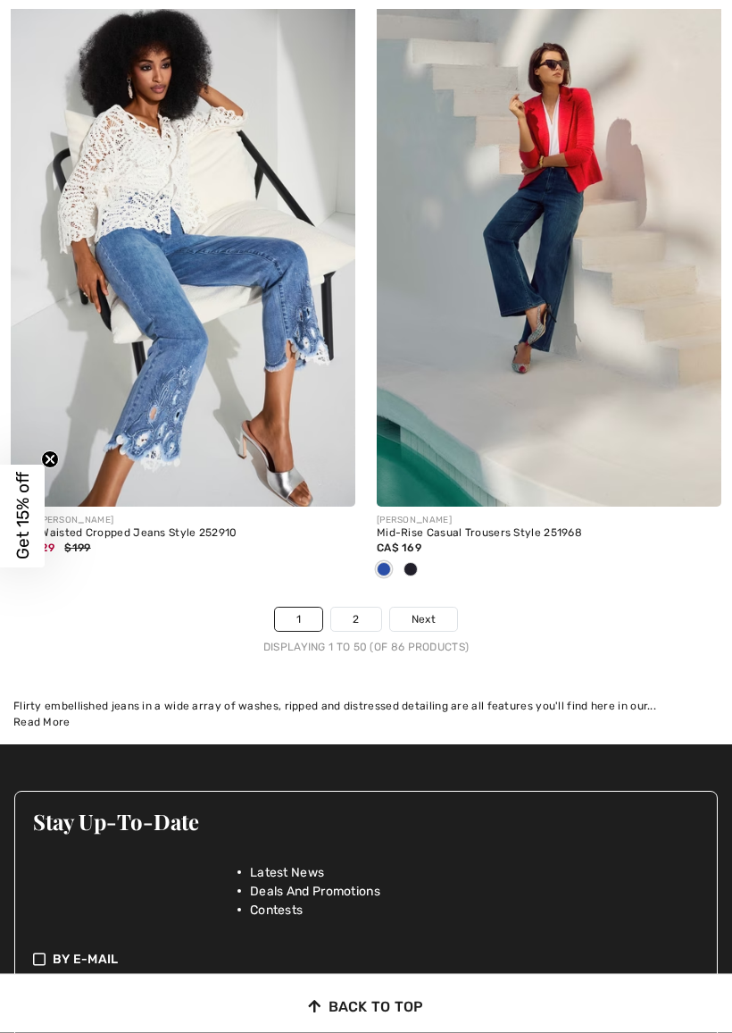
click at [360, 608] on link "2" at bounding box center [355, 619] width 49 height 23
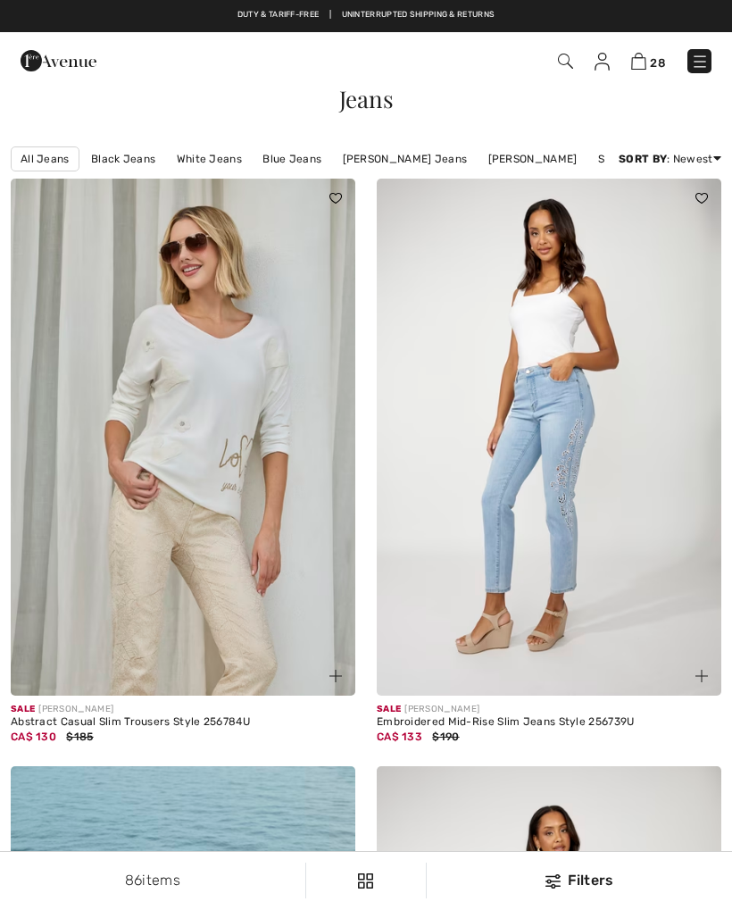
checkbox input "true"
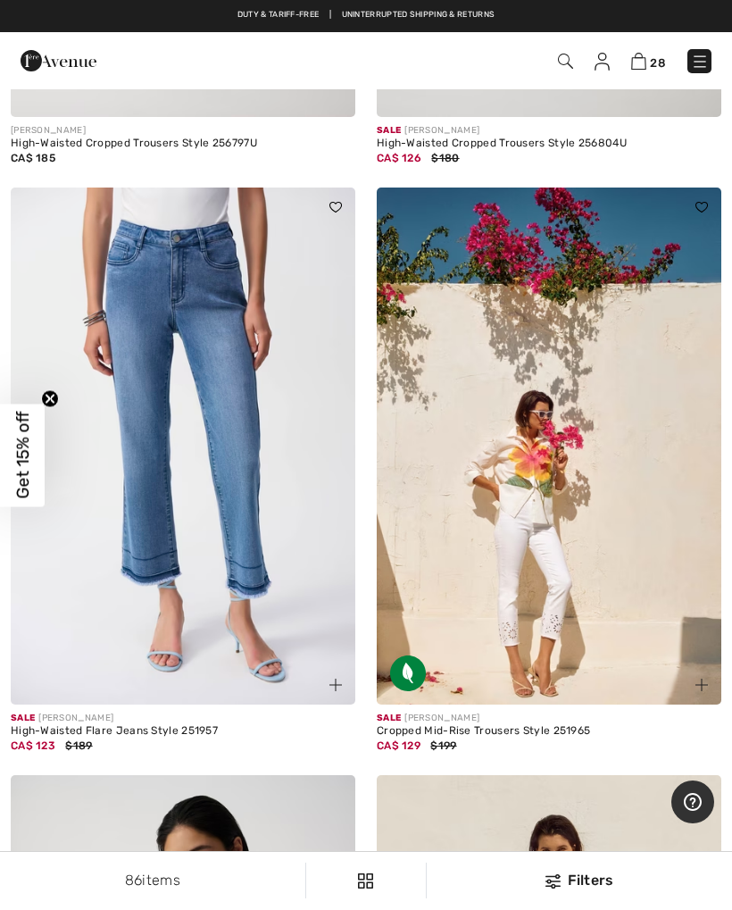
scroll to position [2370, 0]
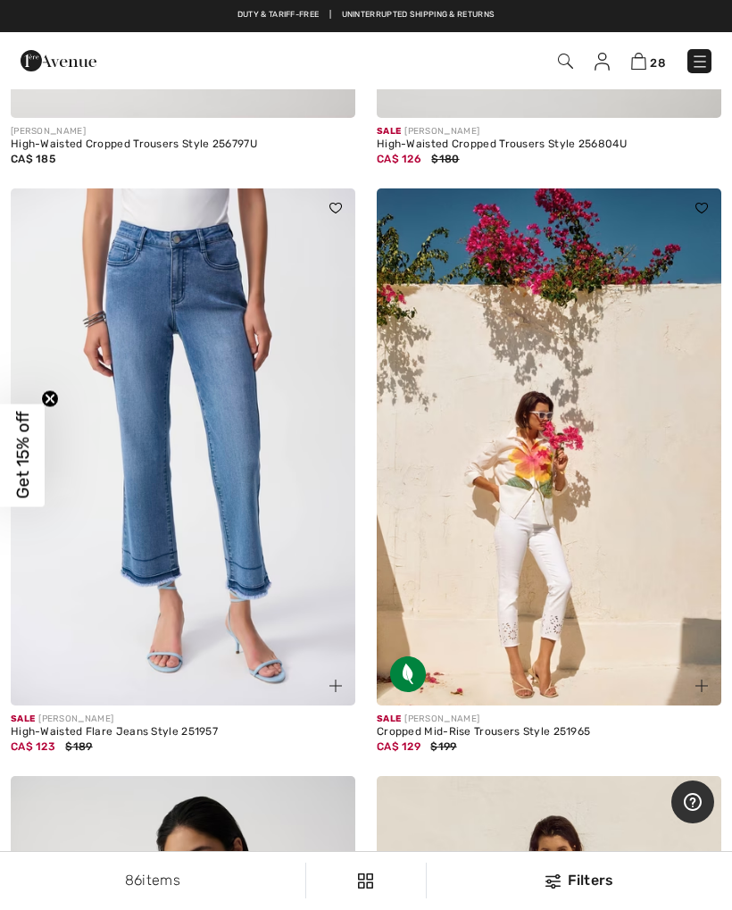
click at [236, 593] on img at bounding box center [183, 446] width 345 height 517
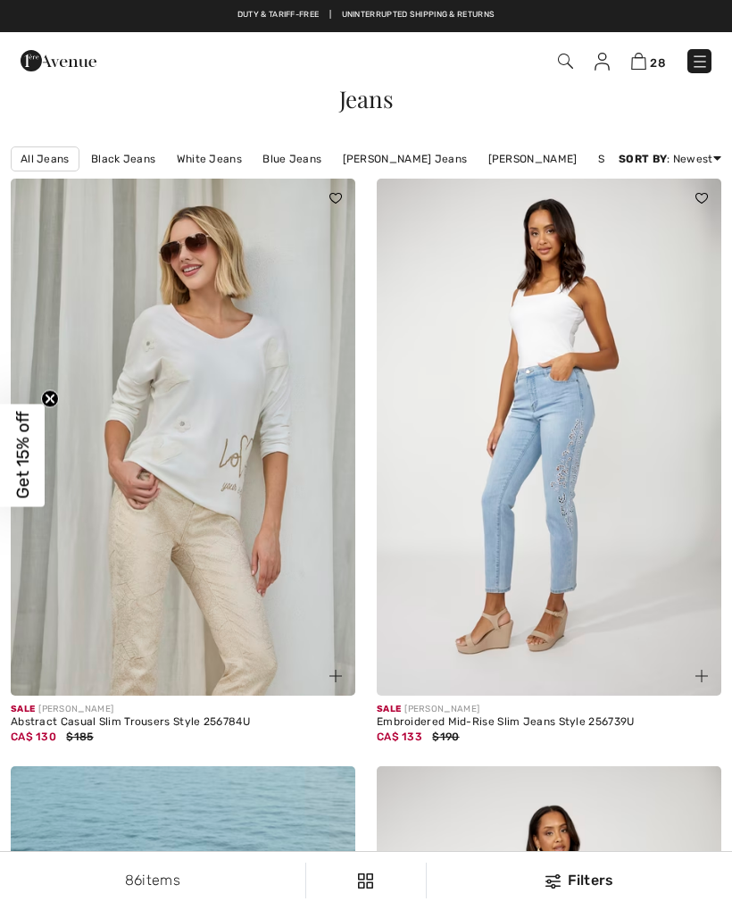
click at [48, 154] on link "All Jeans" at bounding box center [45, 158] width 69 height 25
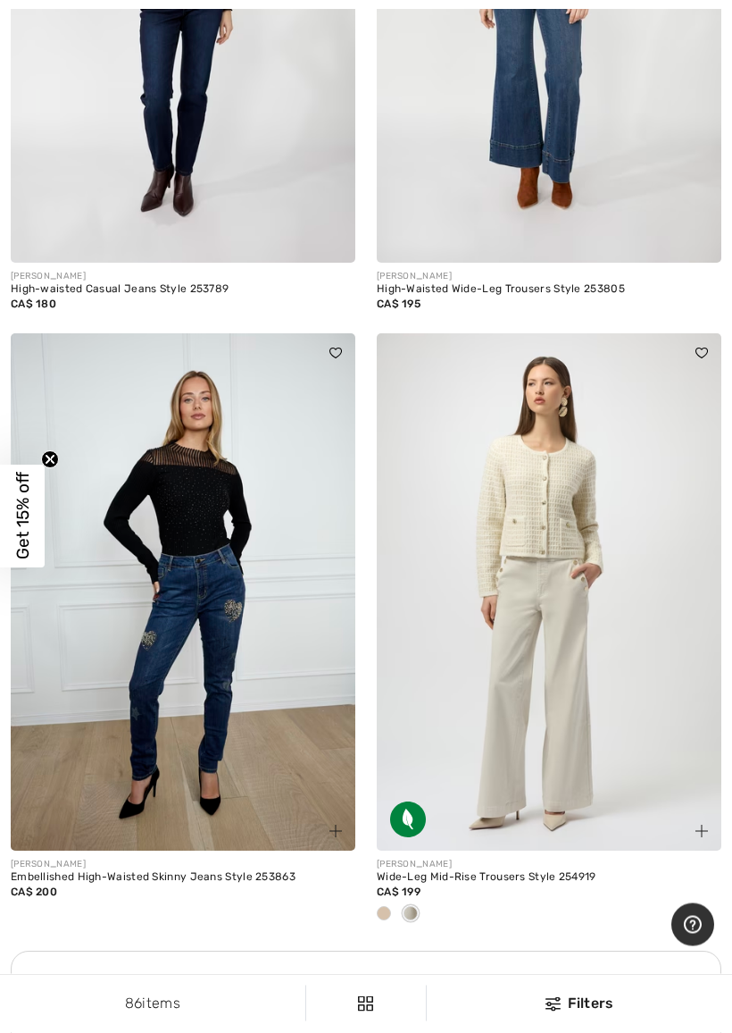
scroll to position [2783, 0]
click at [660, 832] on img at bounding box center [549, 591] width 345 height 517
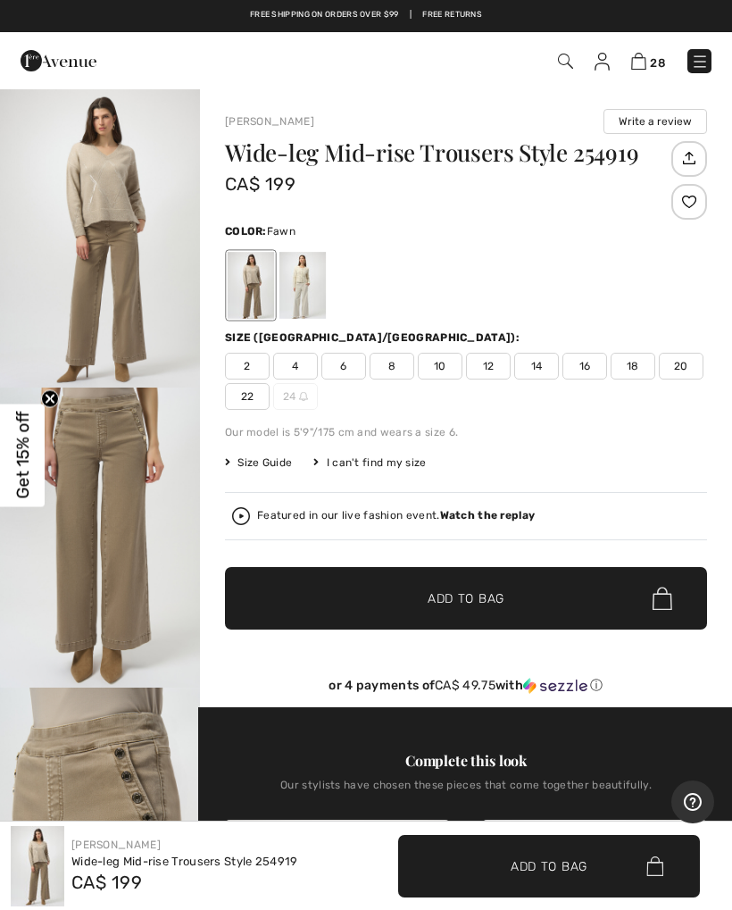
click at [637, 360] on span "18" at bounding box center [633, 366] width 45 height 27
click at [480, 592] on span "Add to Bag" at bounding box center [466, 598] width 77 height 19
click at [247, 511] on img at bounding box center [241, 516] width 18 height 18
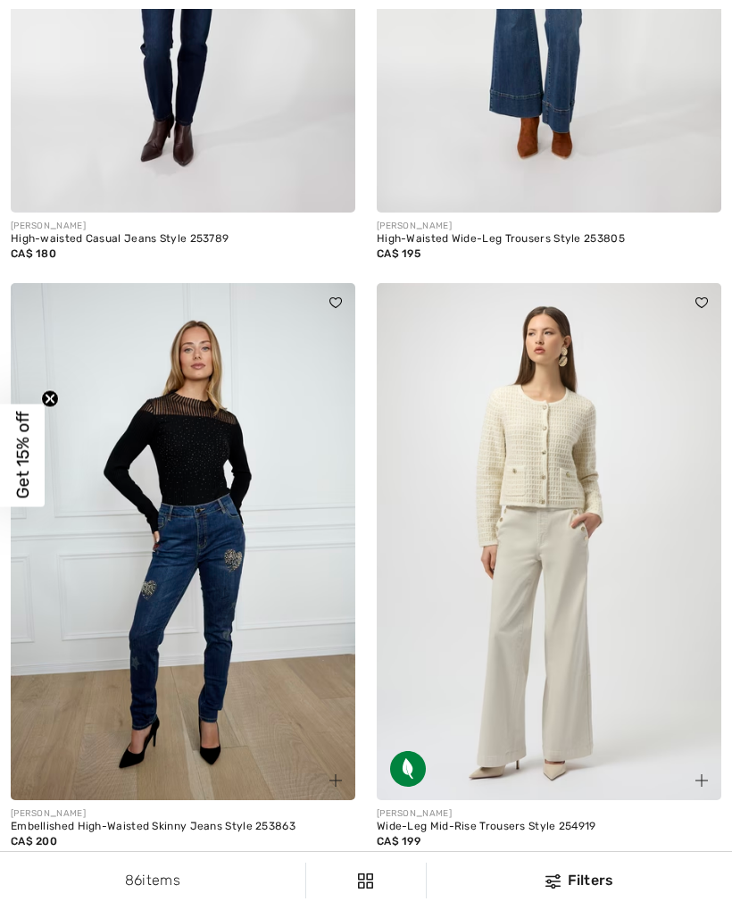
scroll to position [2833, 0]
click at [550, 825] on div "Wide-Leg Mid-Rise Trousers Style 254919" at bounding box center [549, 827] width 345 height 13
click at [460, 821] on div "Wide-Leg Mid-Rise Trousers Style 254919" at bounding box center [549, 827] width 345 height 13
click at [452, 822] on div "Wide-Leg Mid-Rise Trousers Style 254919" at bounding box center [549, 827] width 345 height 13
click at [442, 833] on div "CA$ 199" at bounding box center [549, 841] width 345 height 16
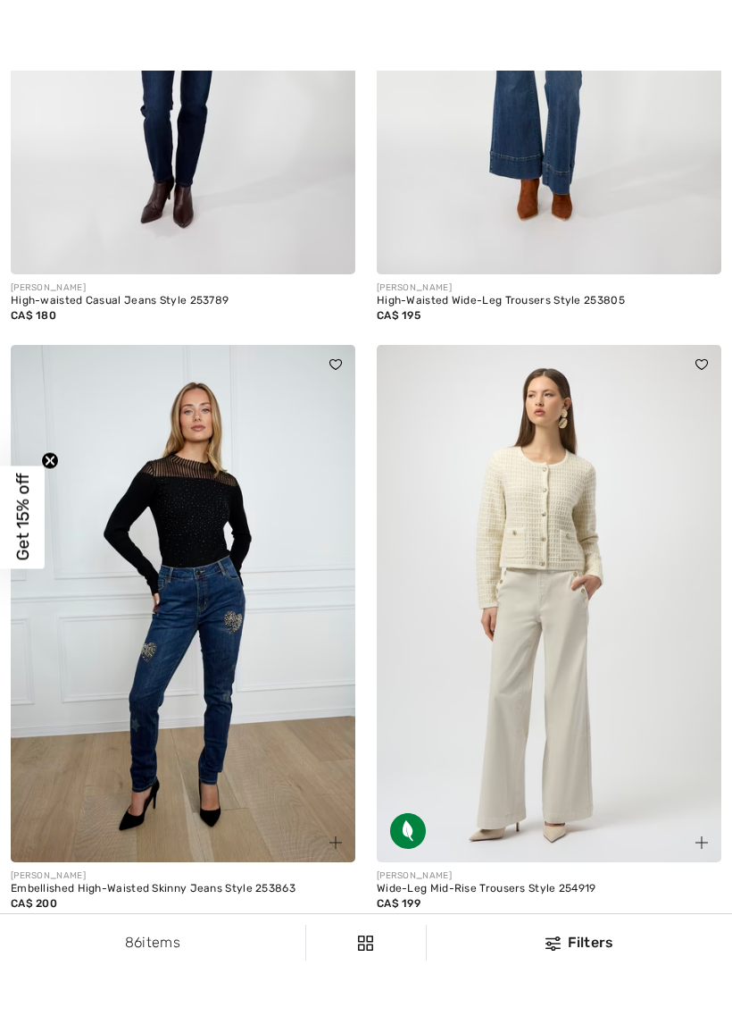
scroll to position [2902, 0]
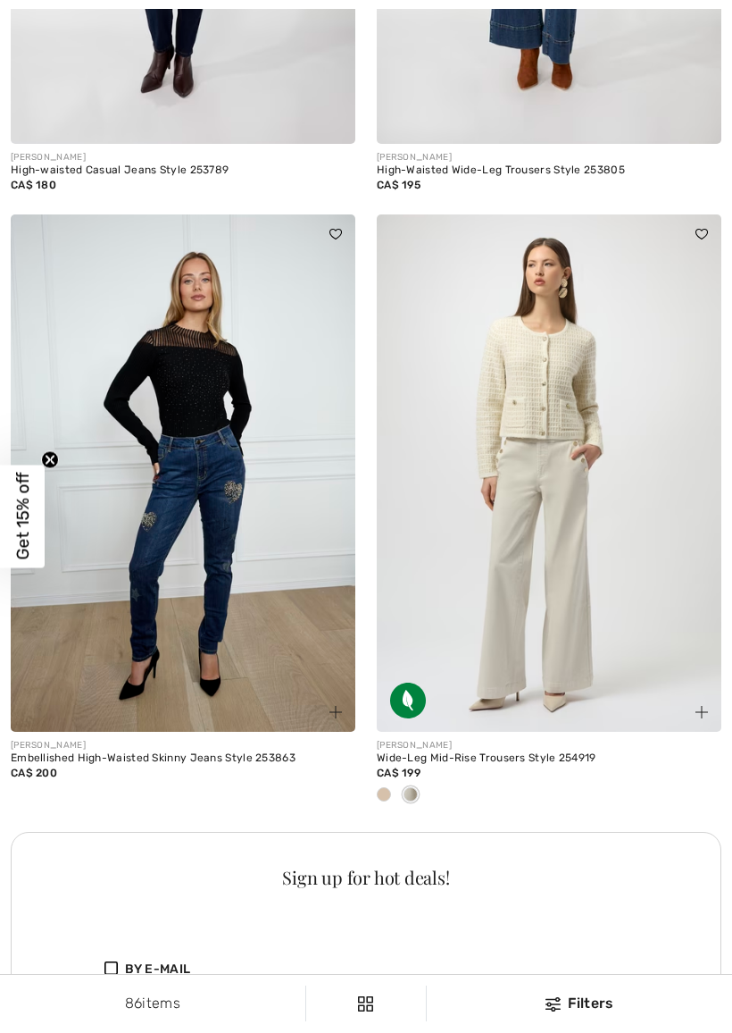
click at [394, 791] on div at bounding box center [384, 795] width 27 height 29
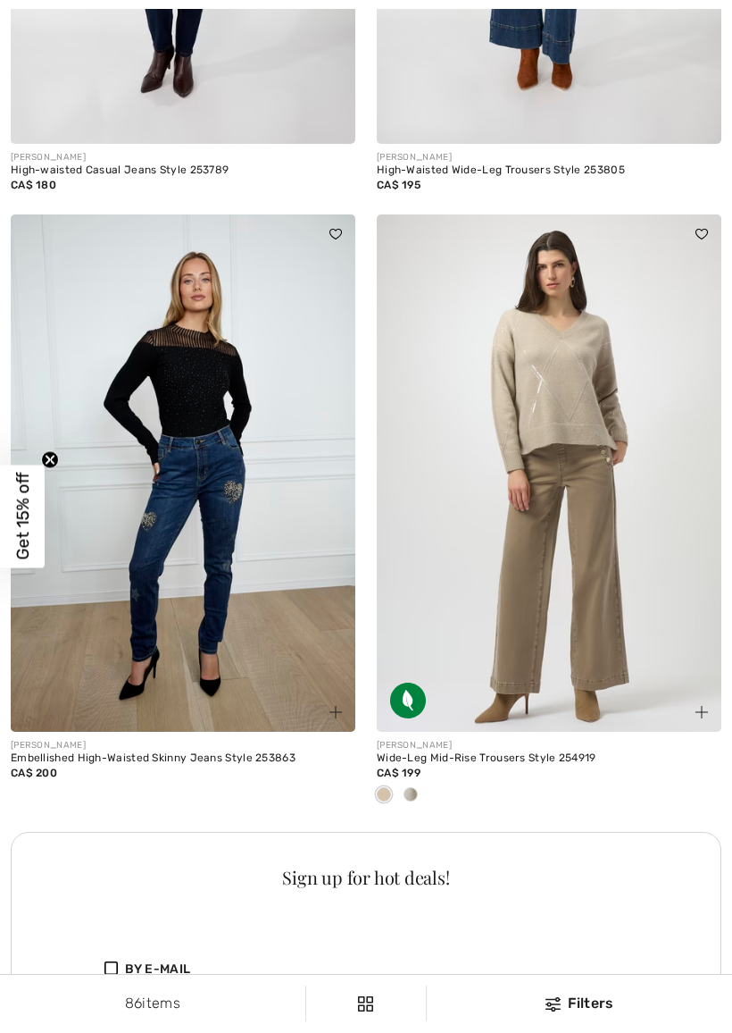
click at [564, 626] on img at bounding box center [549, 472] width 345 height 517
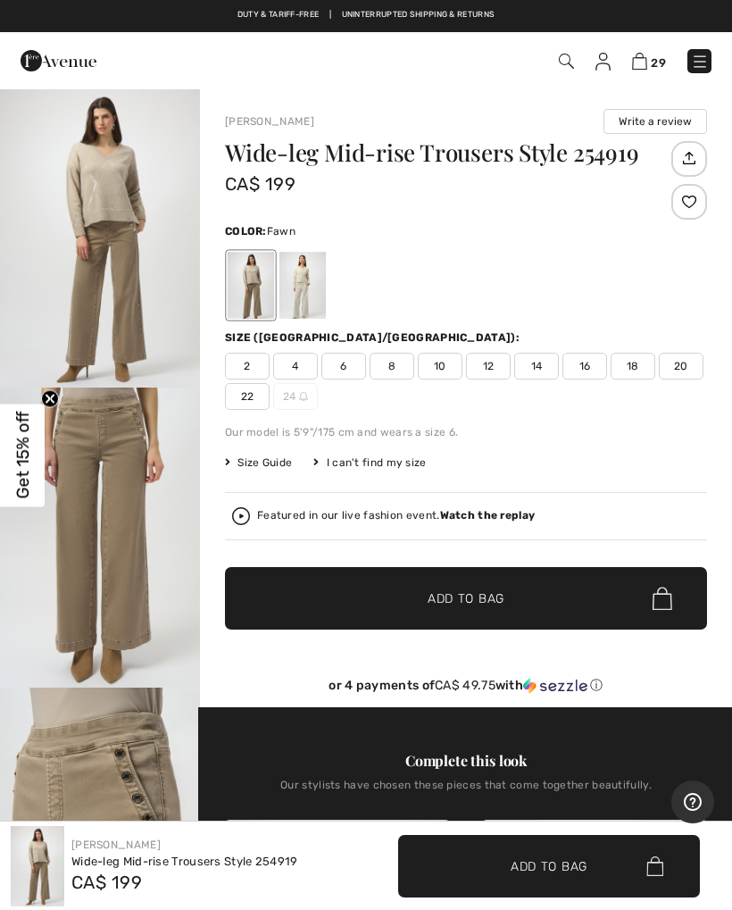
click at [647, 55] on img at bounding box center [639, 61] width 15 height 17
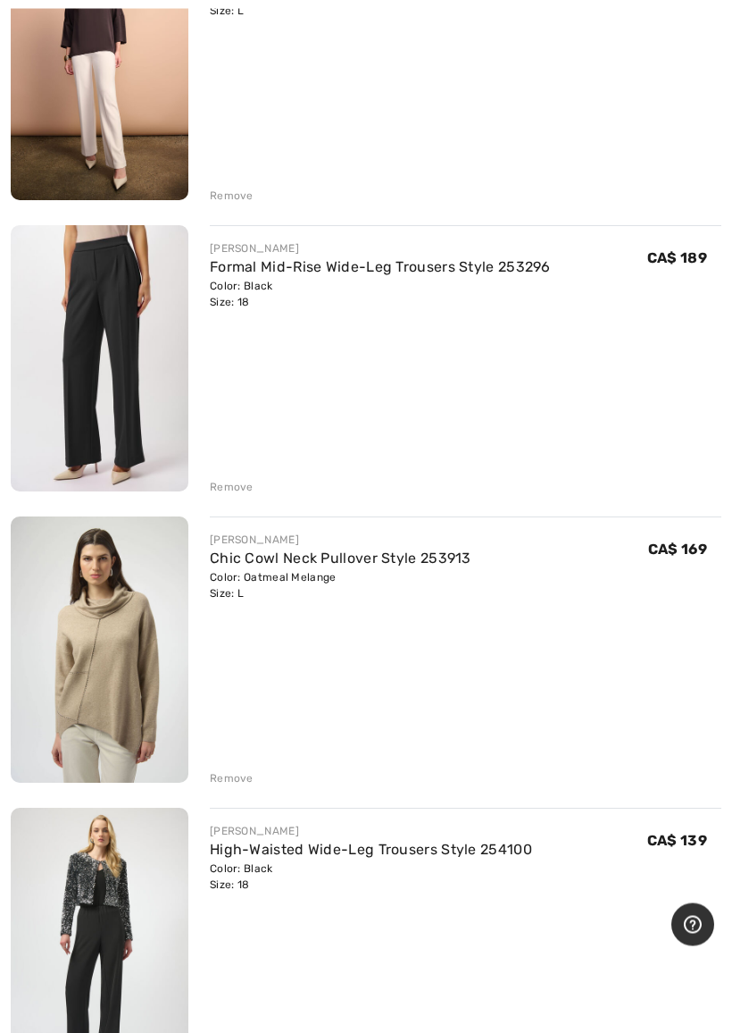
scroll to position [4992, 0]
click at [130, 698] on img at bounding box center [100, 649] width 178 height 266
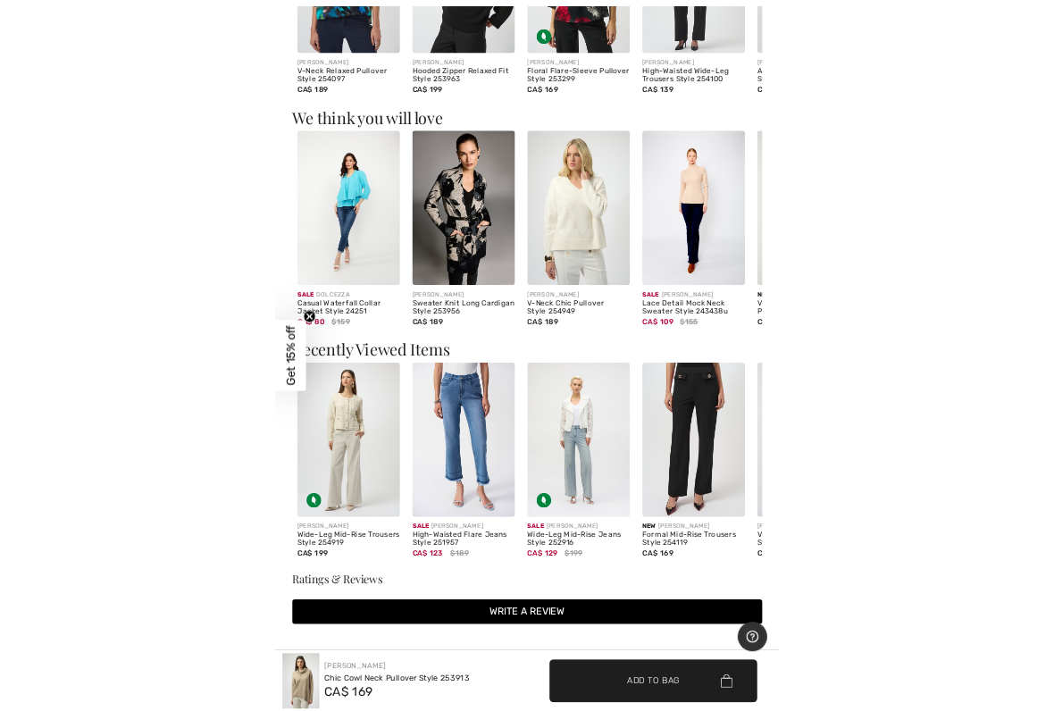
scroll to position [1250, 0]
